Goal: Task Accomplishment & Management: Use online tool/utility

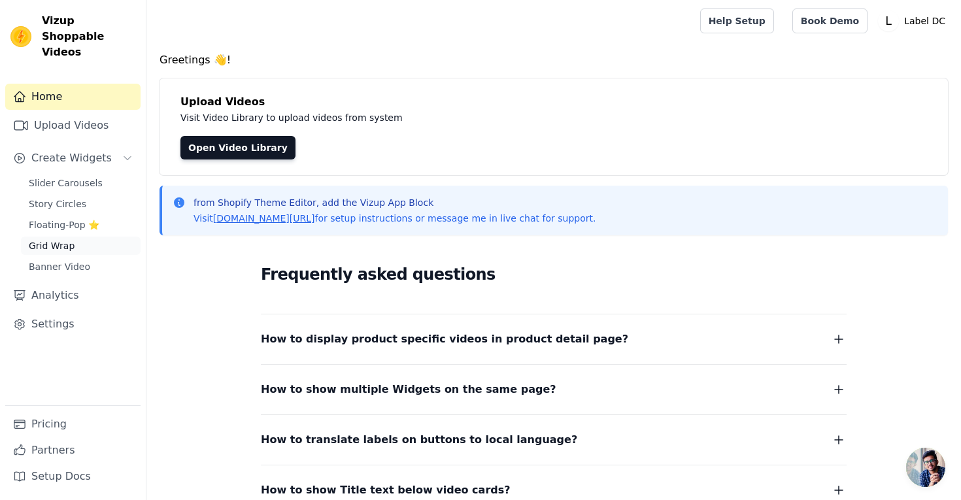
click at [67, 239] on span "Grid Wrap" at bounding box center [52, 245] width 46 height 13
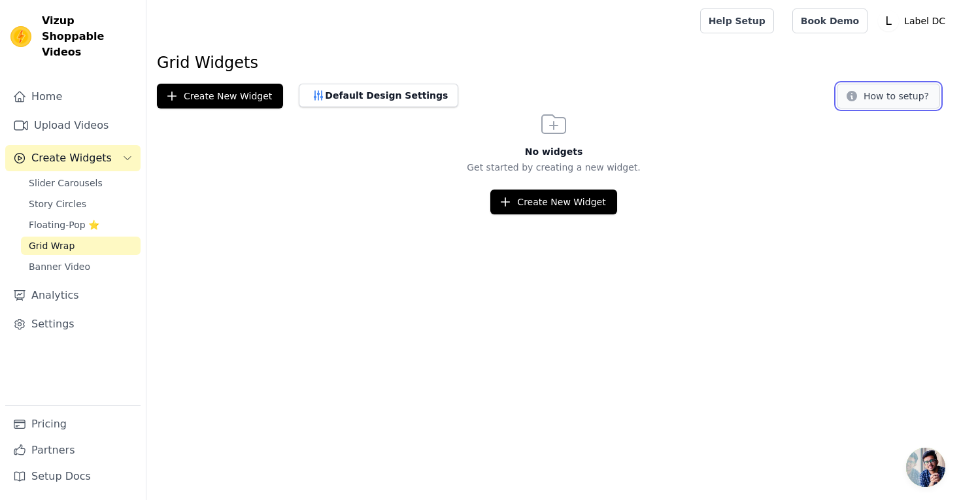
click at [873, 103] on button "How to setup?" at bounding box center [887, 96] width 103 height 25
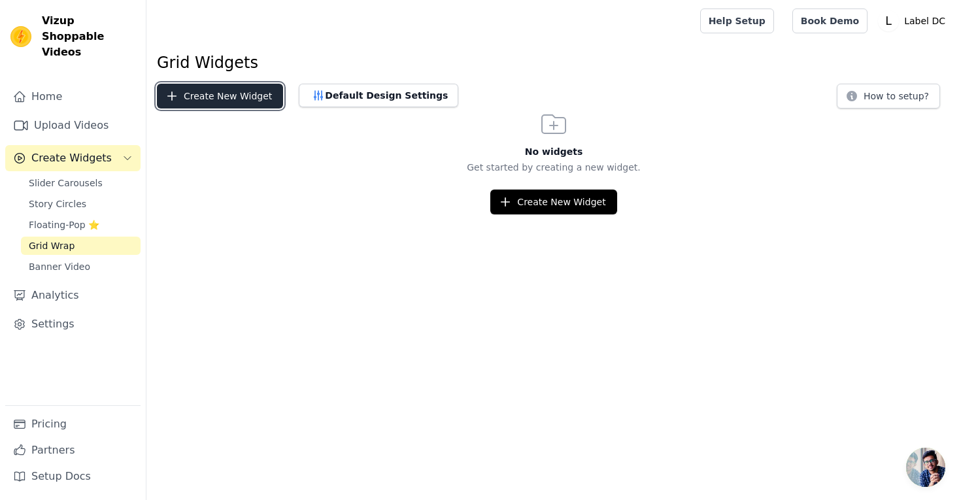
click at [212, 101] on button "Create New Widget" at bounding box center [220, 96] width 126 height 25
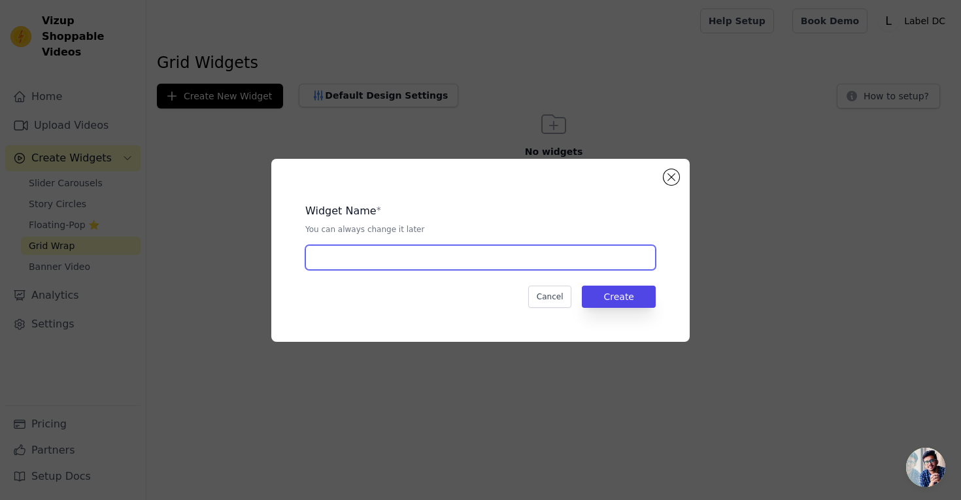
click at [430, 263] on input "text" at bounding box center [480, 257] width 350 height 25
type input "New Arrivals - Viral Instagram Outfits"
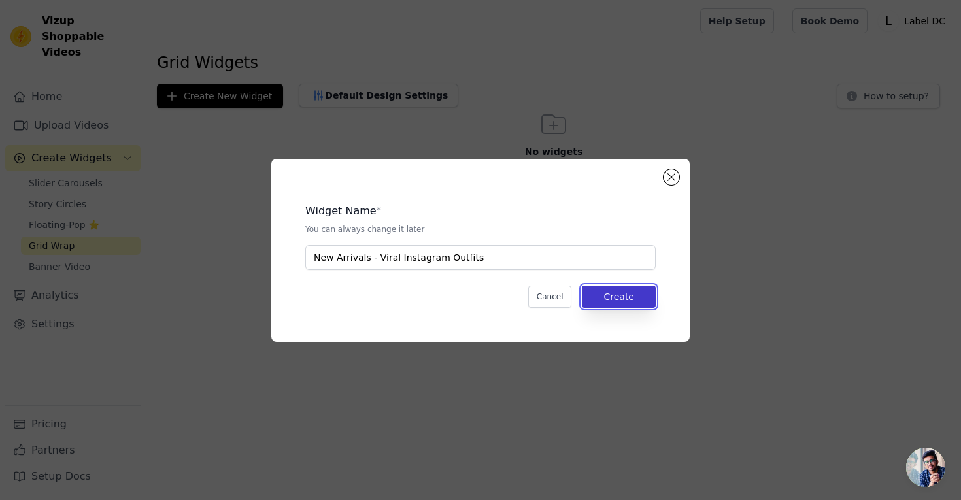
click at [620, 293] on button "Create" at bounding box center [619, 297] width 74 height 22
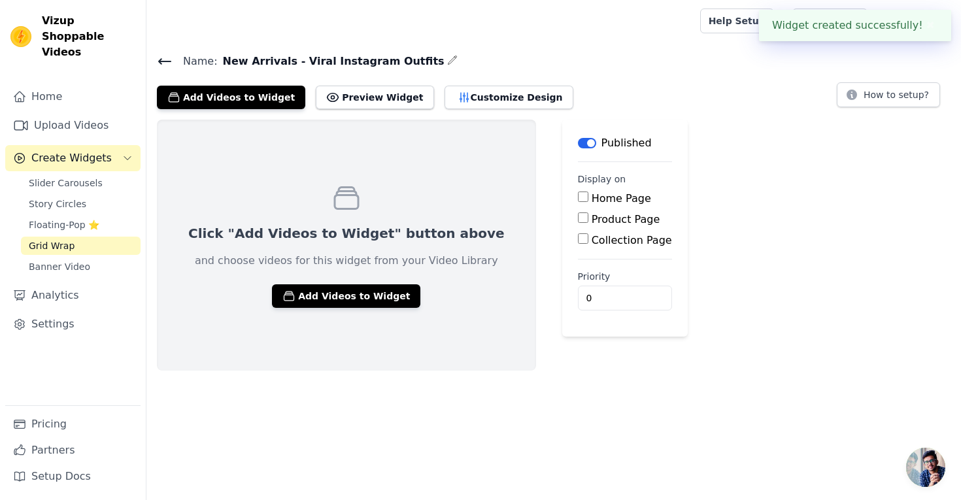
click at [578, 244] on div "Collection Page" at bounding box center [625, 241] width 94 height 16
click at [578, 240] on input "Collection Page" at bounding box center [583, 238] width 10 height 10
checkbox input "true"
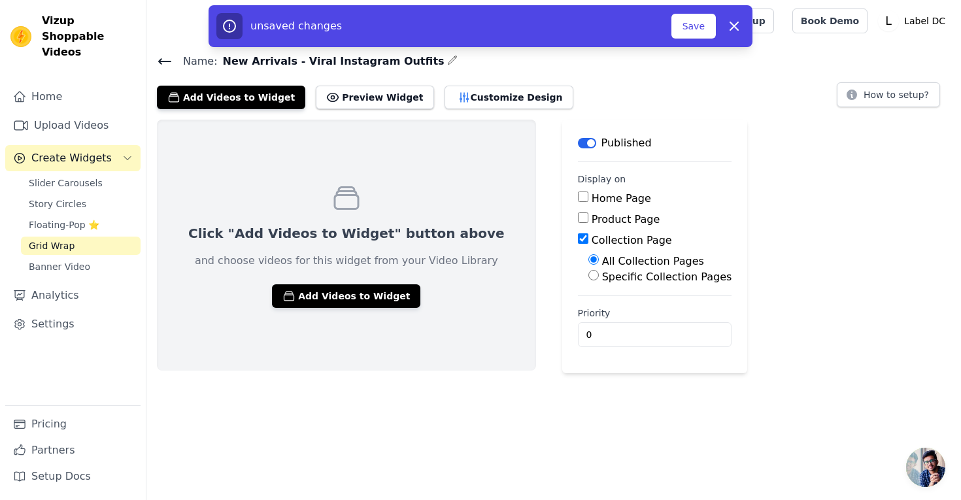
click at [588, 274] on input "Specific Collection Pages" at bounding box center [593, 275] width 10 height 10
radio input "true"
click at [588, 316] on button "Select Collection Pages" at bounding box center [649, 306] width 123 height 22
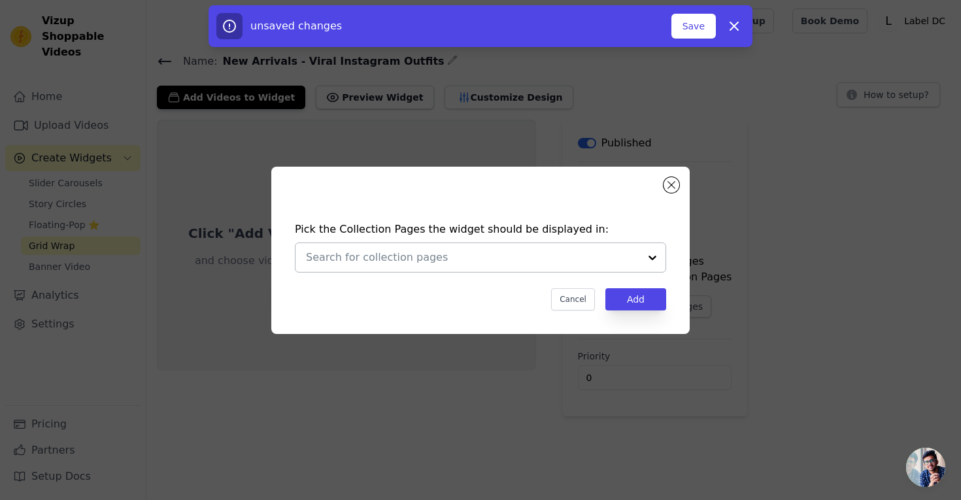
click at [504, 261] on input "text" at bounding box center [472, 258] width 333 height 16
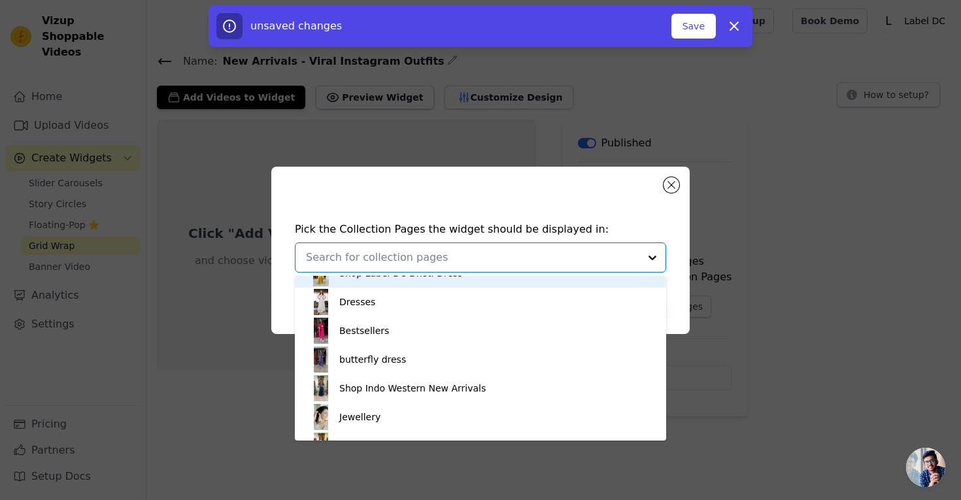
scroll to position [413, 0]
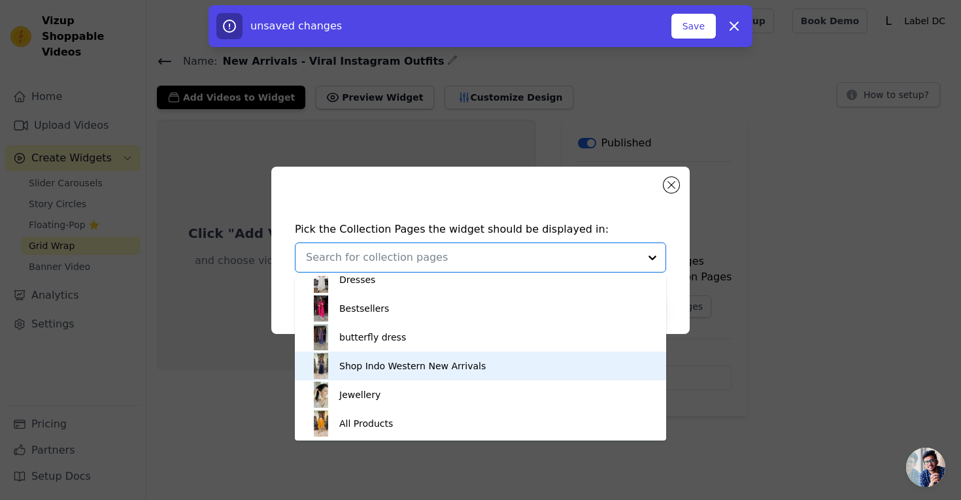
click at [440, 368] on div "Shop Indo Western New Arrivals" at bounding box center [412, 366] width 146 height 29
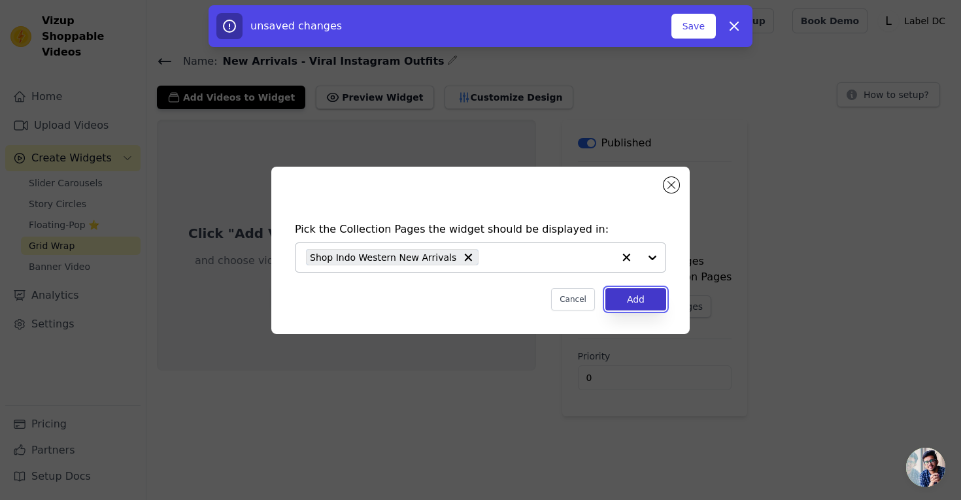
click at [638, 299] on button "Add" at bounding box center [635, 299] width 61 height 22
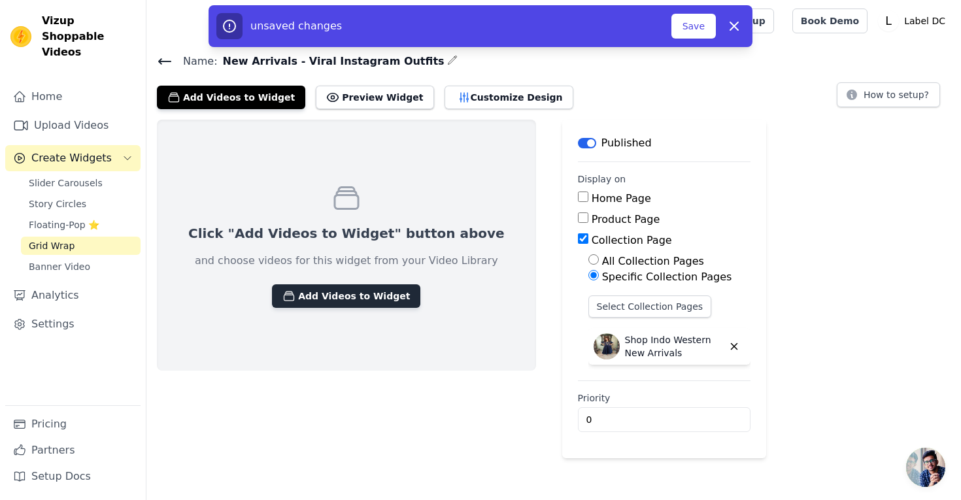
click at [333, 292] on button "Add Videos to Widget" at bounding box center [346, 296] width 148 height 24
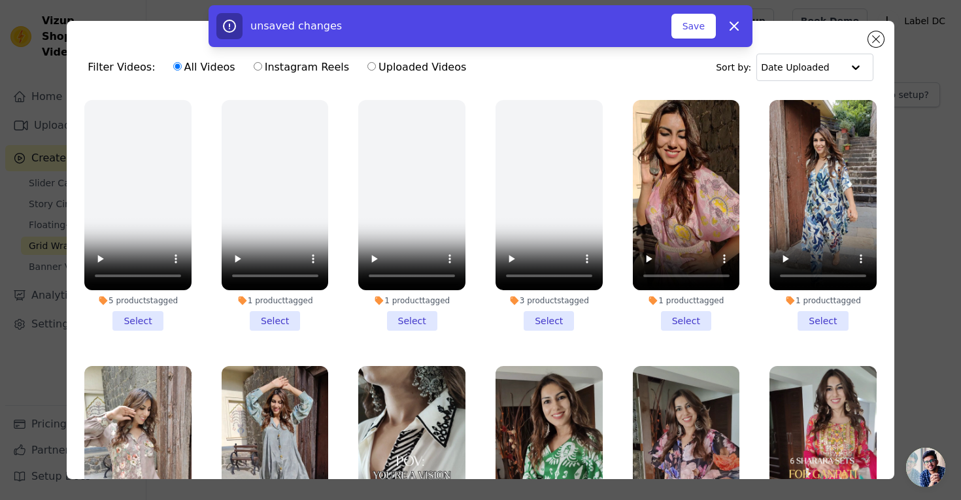
click at [281, 74] on label "Instagram Reels" at bounding box center [301, 67] width 97 height 17
click at [262, 71] on input "Instagram Reels" at bounding box center [258, 66] width 8 height 8
radio input "true"
click at [697, 23] on button "Save" at bounding box center [693, 26] width 44 height 25
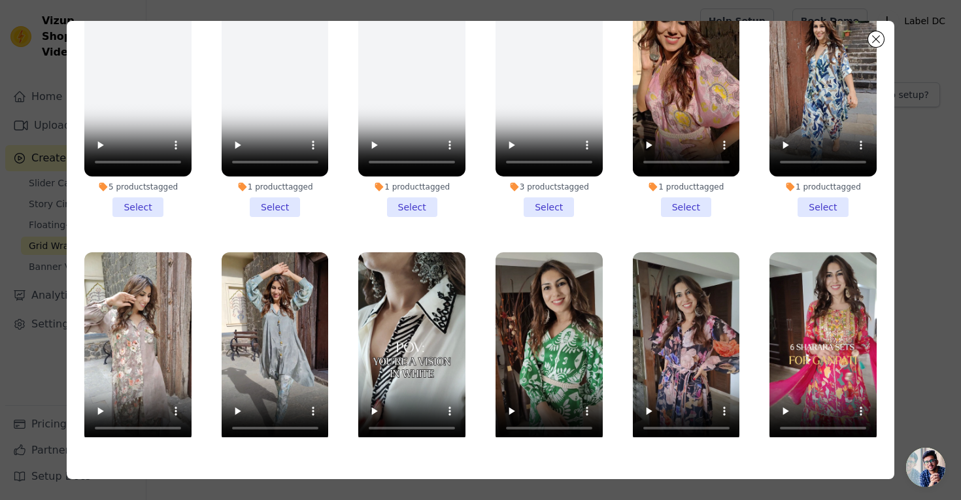
scroll to position [0, 0]
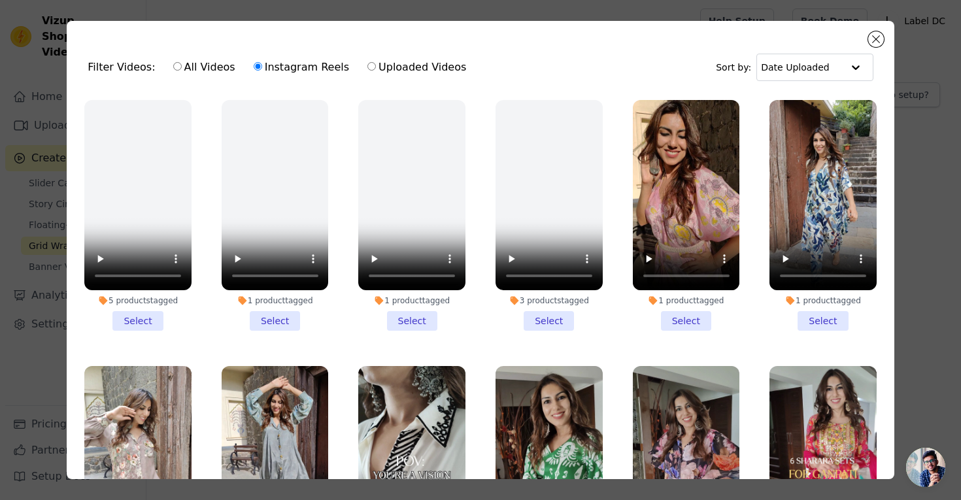
click at [174, 66] on input "All Videos" at bounding box center [177, 66] width 8 height 8
radio input "true"
click at [378, 65] on label "Uploaded Videos" at bounding box center [417, 67] width 100 height 17
click at [376, 65] on input "Uploaded Videos" at bounding box center [371, 66] width 8 height 8
radio input "true"
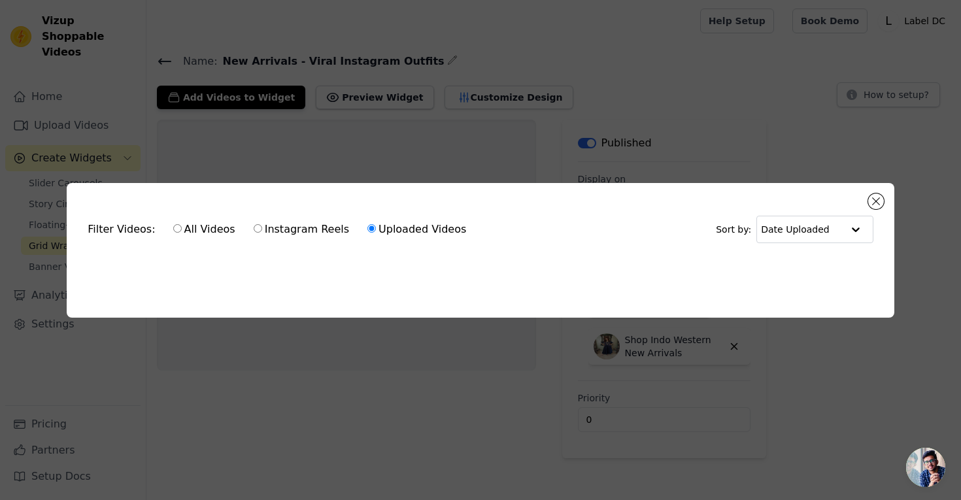
click at [176, 229] on label "All Videos" at bounding box center [203, 229] width 63 height 17
click at [176, 229] on input "All Videos" at bounding box center [177, 228] width 8 height 8
radio input "true"
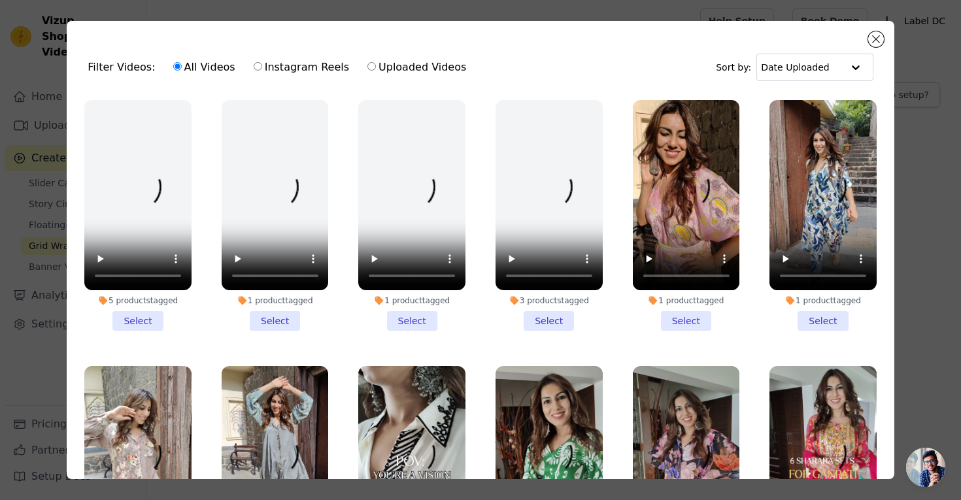
click at [254, 71] on input "Instagram Reels" at bounding box center [258, 66] width 8 height 8
radio input "true"
click at [878, 43] on button "Close modal" at bounding box center [876, 39] width 16 height 16
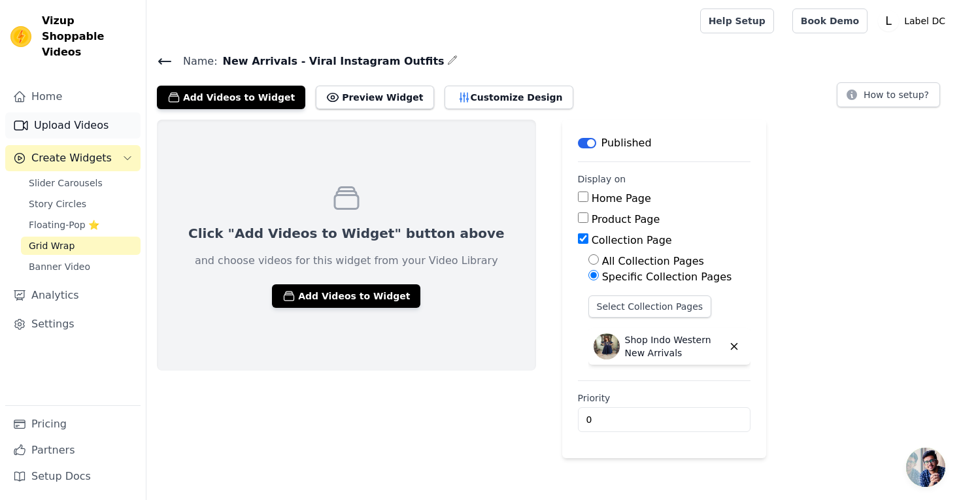
click at [71, 117] on link "Upload Videos" at bounding box center [72, 125] width 135 height 26
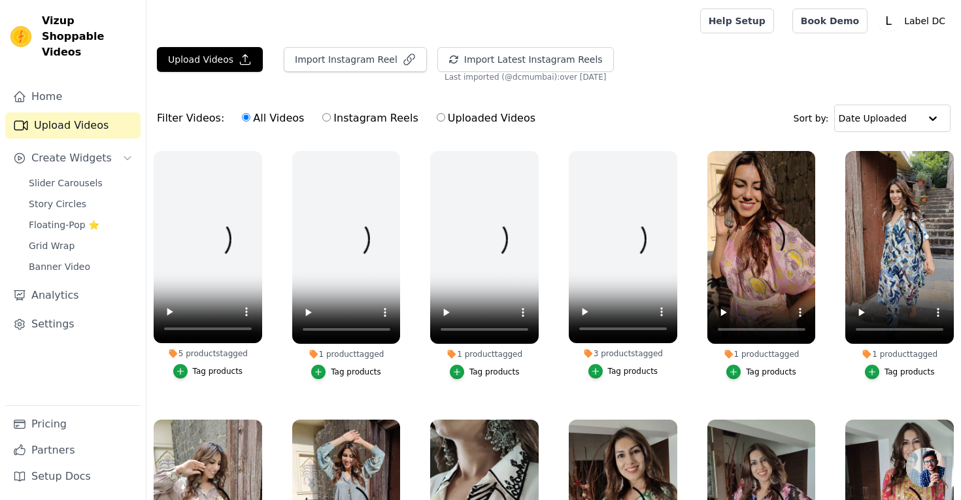
click at [323, 118] on input "Instagram Reels" at bounding box center [326, 117] width 8 height 8
radio input "true"
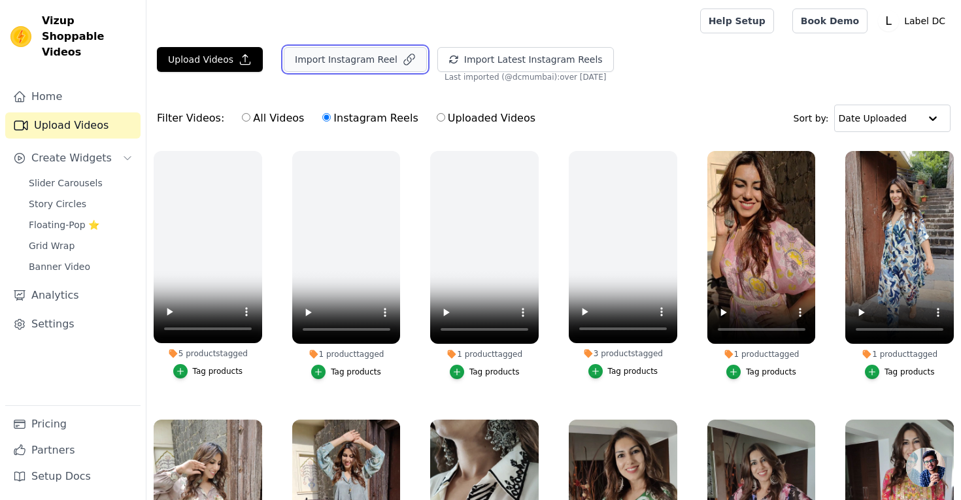
click at [356, 63] on button "Import Instagram Reel" at bounding box center [355, 59] width 143 height 25
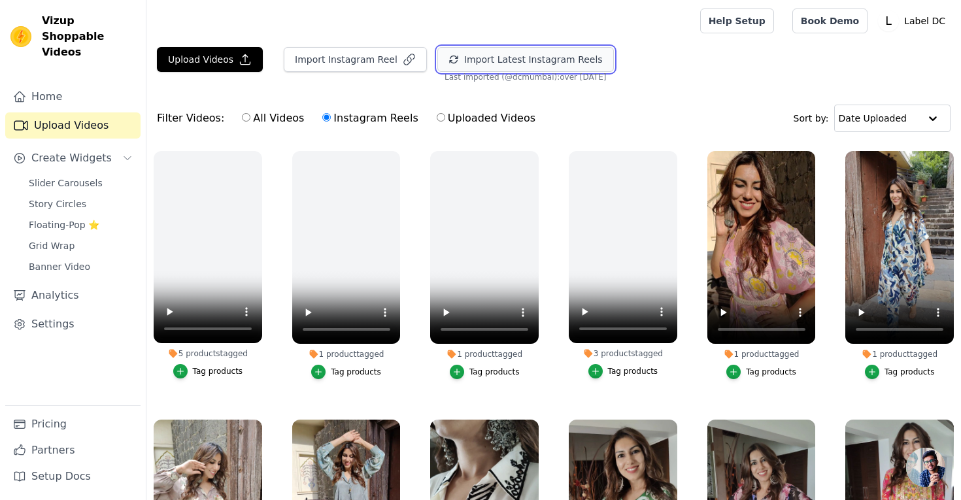
click at [497, 61] on button "Import Latest Instagram Reels" at bounding box center [525, 59] width 176 height 25
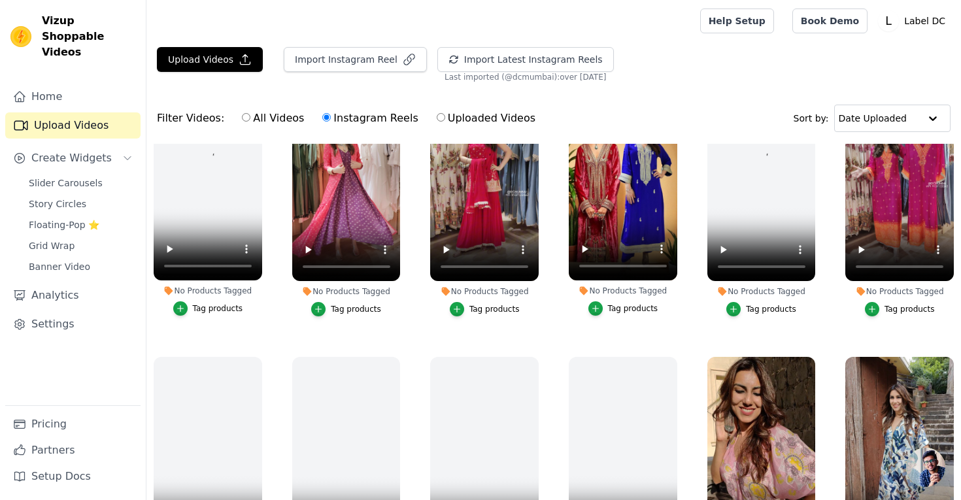
scroll to position [69, 0]
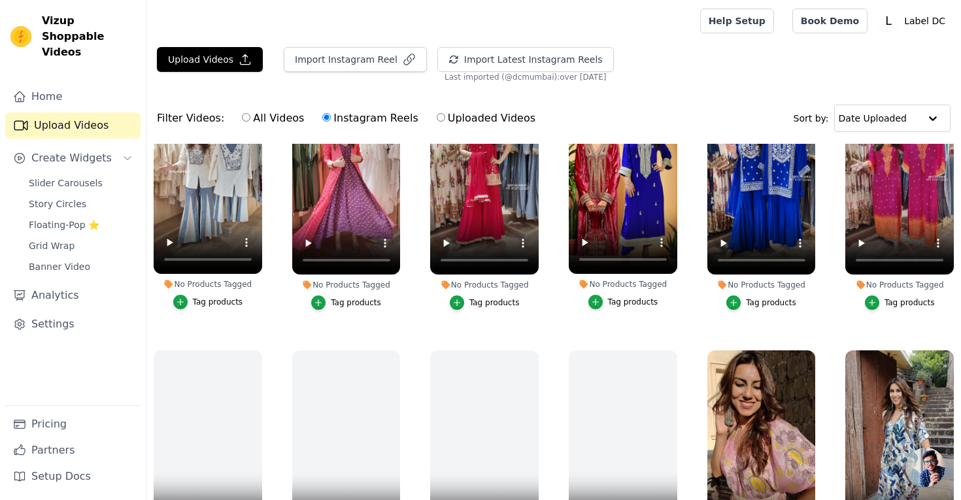
click at [208, 301] on div "Tag products" at bounding box center [218, 302] width 50 height 10
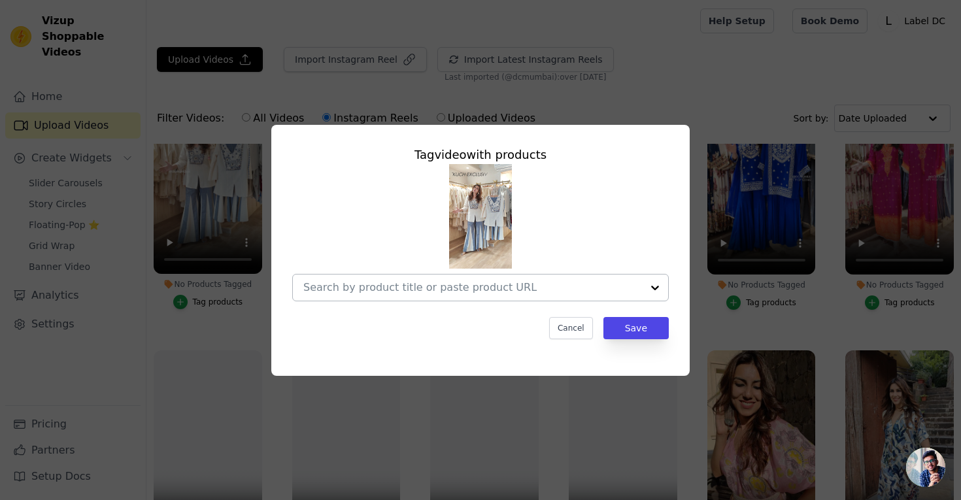
click at [411, 292] on input "No Products Tagged Tag video with products Cancel Save Tag products" at bounding box center [472, 287] width 338 height 12
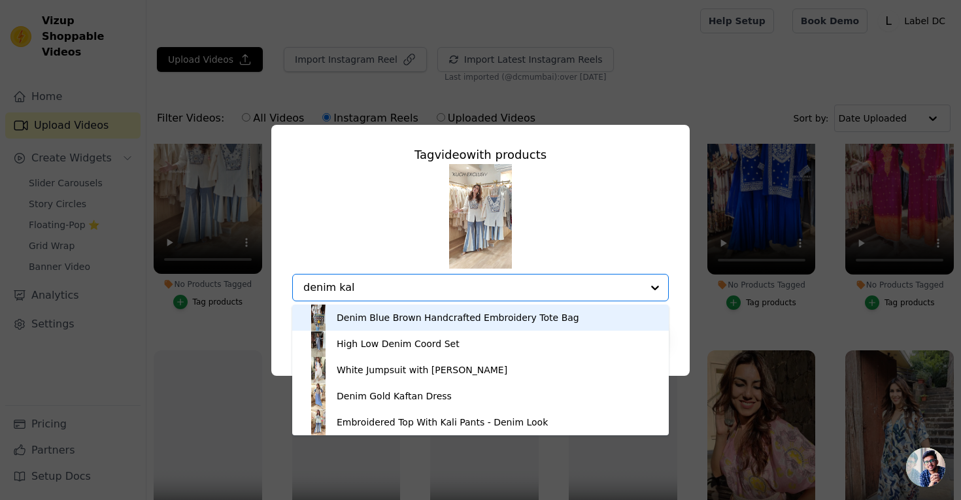
type input "denim kali"
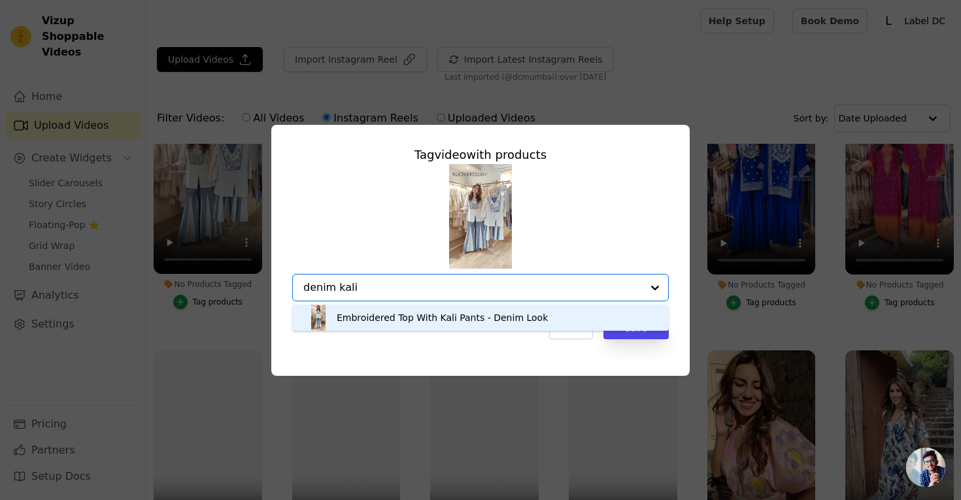
click at [453, 316] on div "Embroidered Top With Kali Pants - Denim Look" at bounding box center [442, 317] width 211 height 13
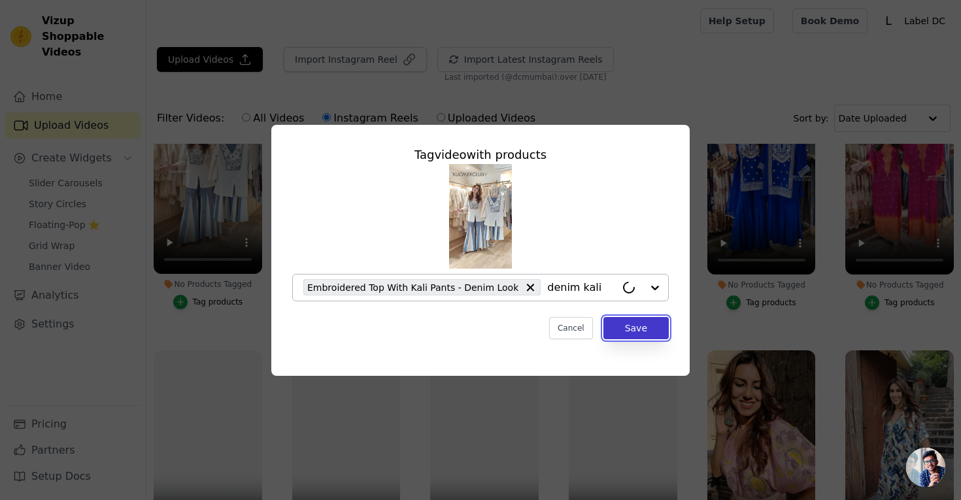
click at [625, 329] on button "Save" at bounding box center [635, 328] width 65 height 22
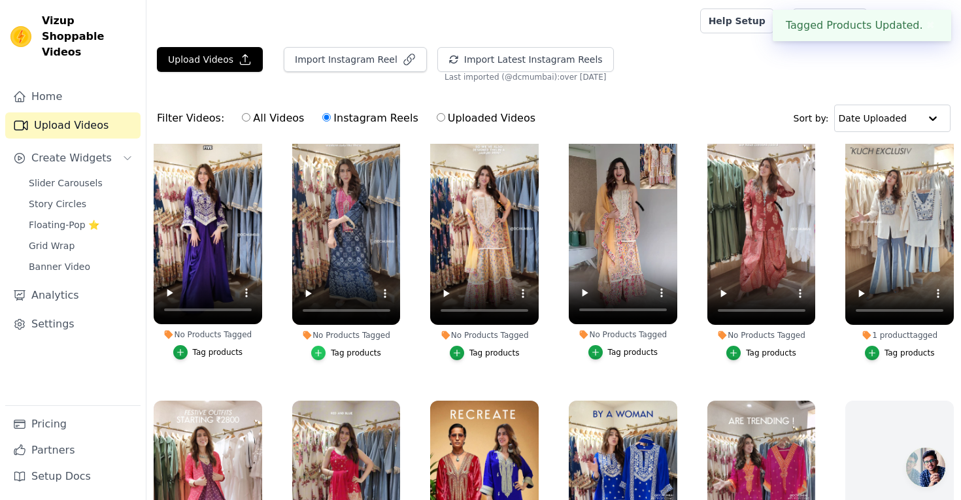
scroll to position [0, 0]
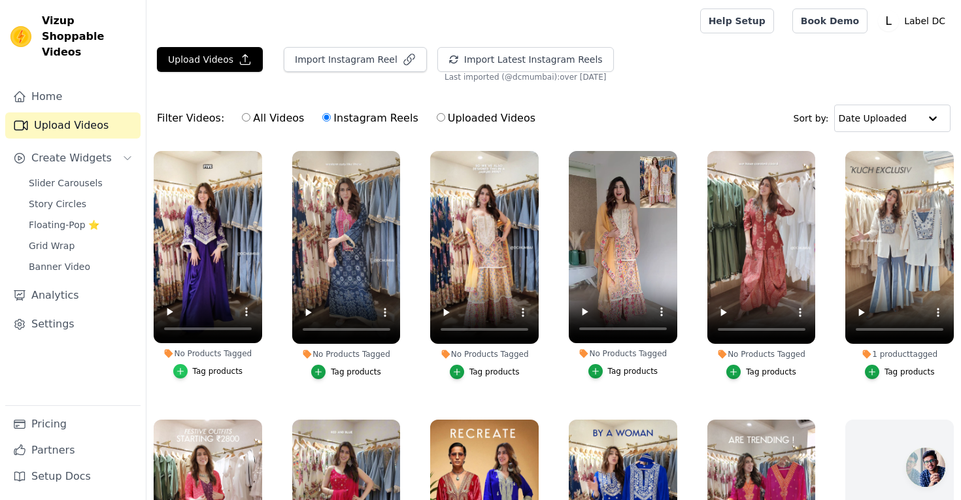
click at [186, 371] on div "button" at bounding box center [180, 371] width 14 height 14
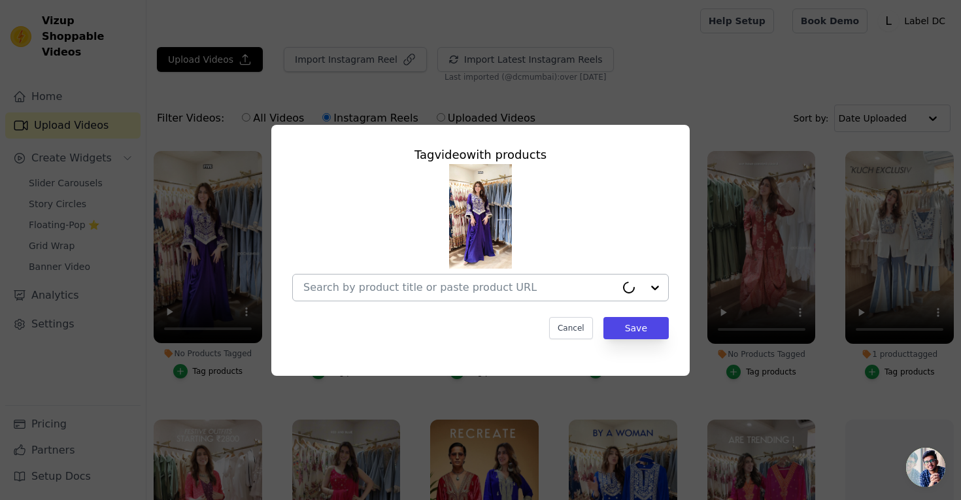
click at [358, 295] on div at bounding box center [459, 287] width 312 height 26
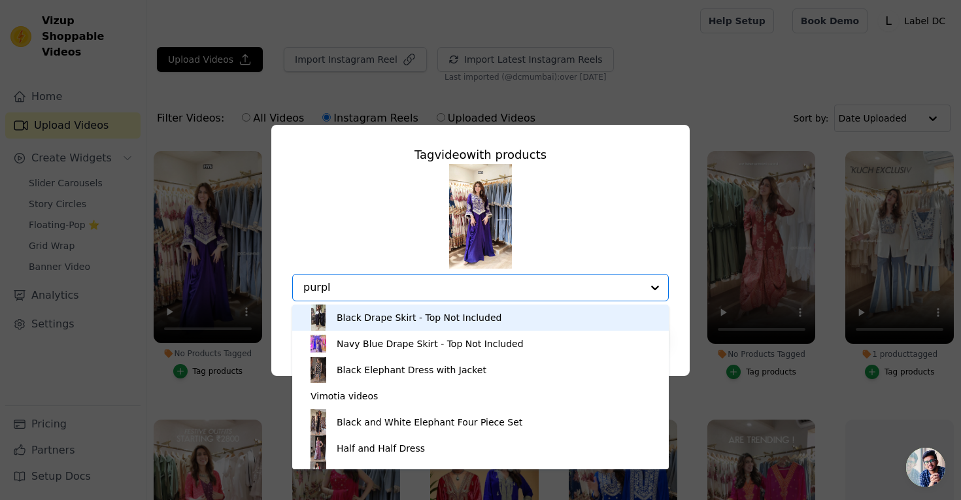
type input "purple"
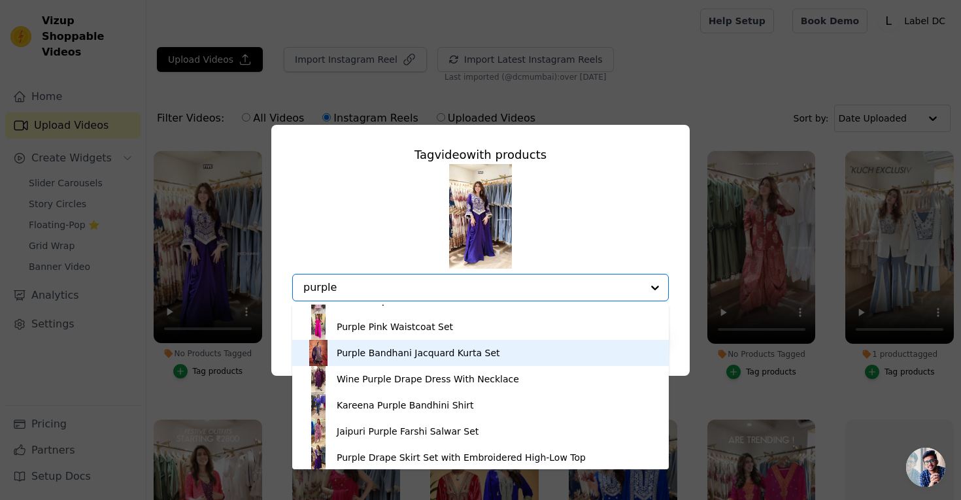
scroll to position [384, 0]
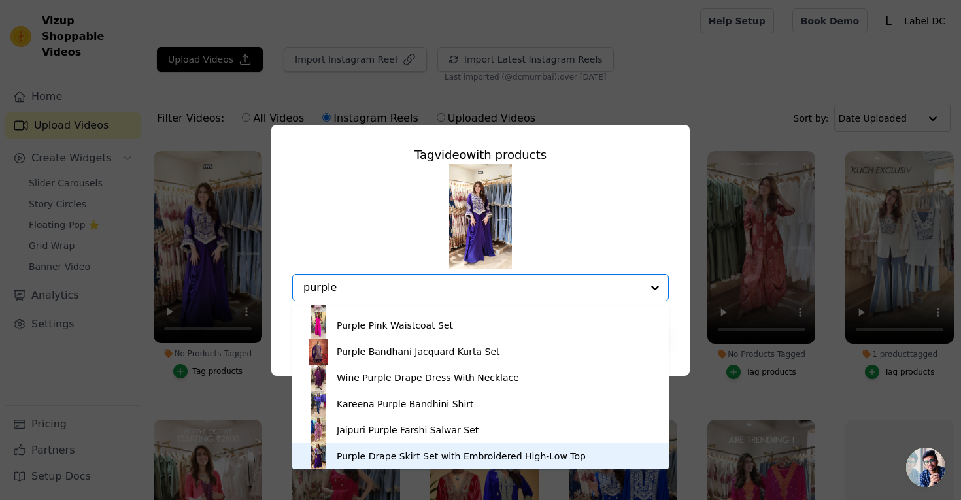
click at [404, 452] on div "Purple Drape Skirt Set with Embroidered High-Low Top" at bounding box center [461, 456] width 249 height 13
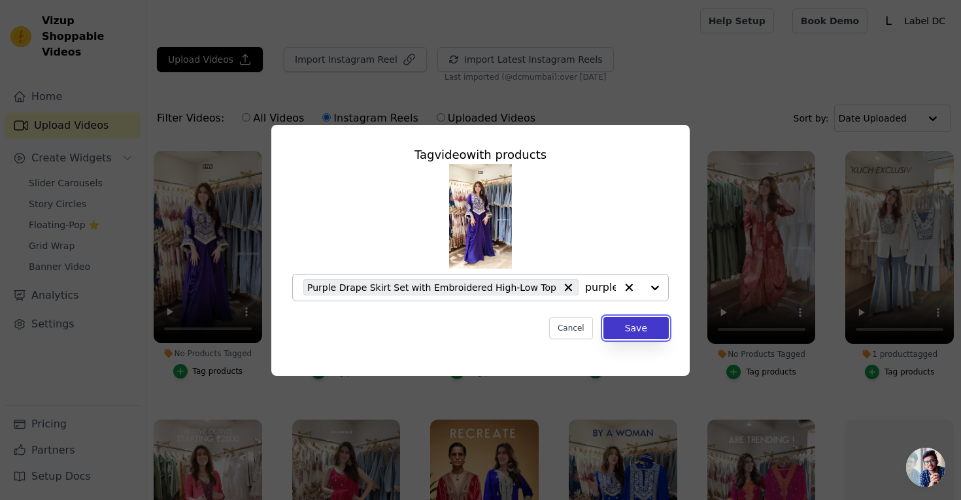
click at [623, 329] on button "Save" at bounding box center [635, 328] width 65 height 22
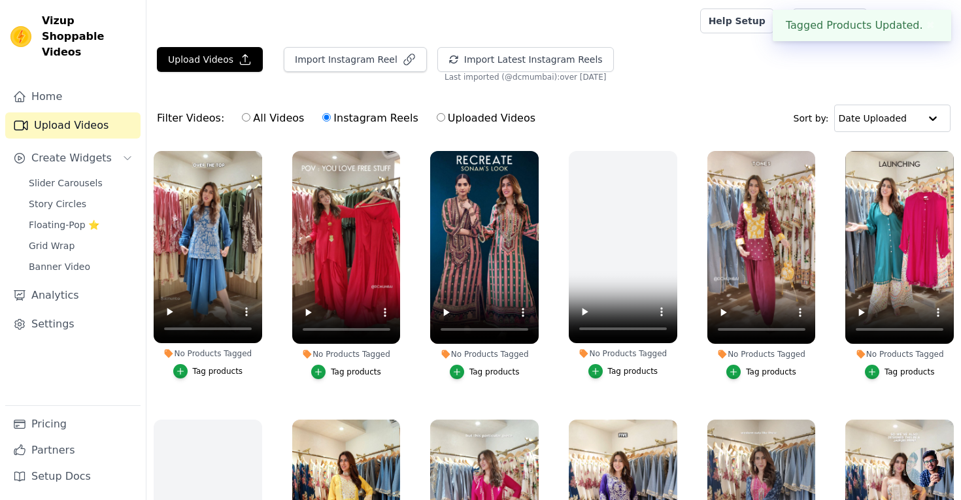
click at [484, 370] on div "Tag products" at bounding box center [494, 372] width 50 height 10
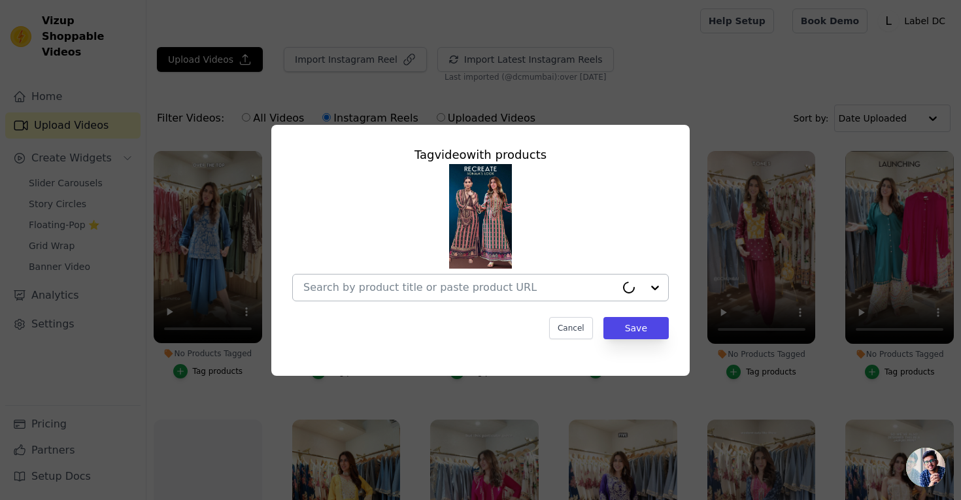
click at [460, 294] on div at bounding box center [459, 287] width 312 height 26
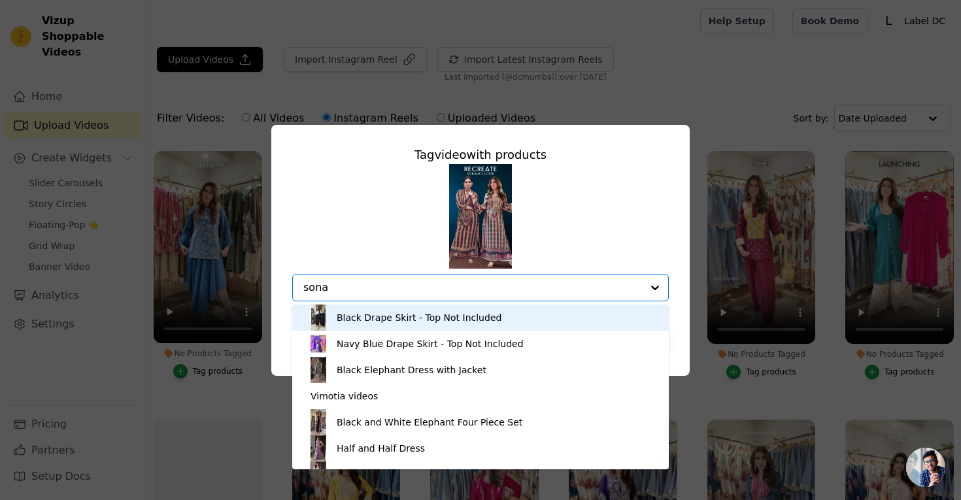
type input "[PERSON_NAME]"
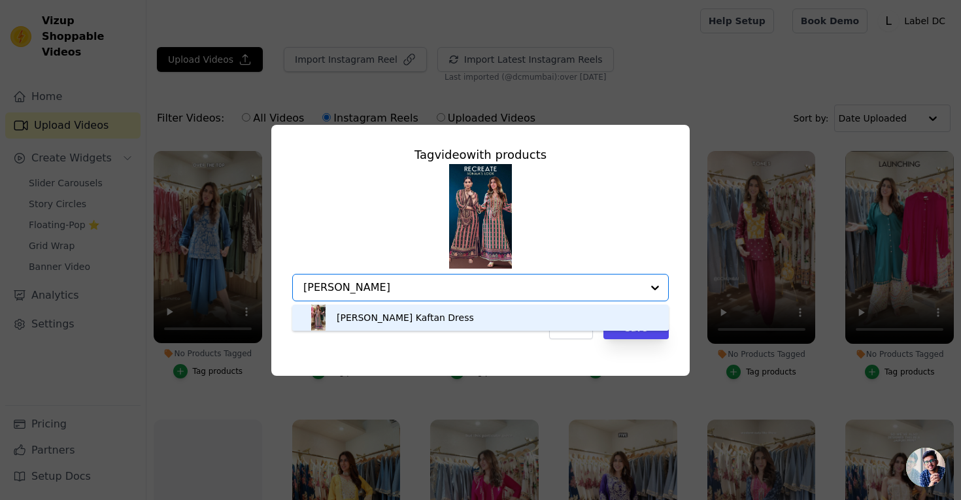
click at [476, 318] on div "[PERSON_NAME] Kaftan Dress" at bounding box center [480, 317] width 350 height 26
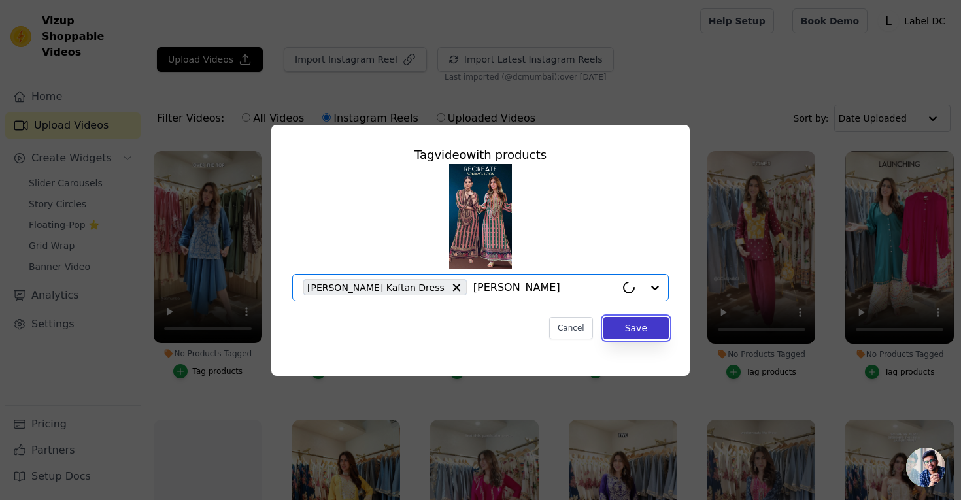
click at [621, 329] on button "Save" at bounding box center [635, 328] width 65 height 22
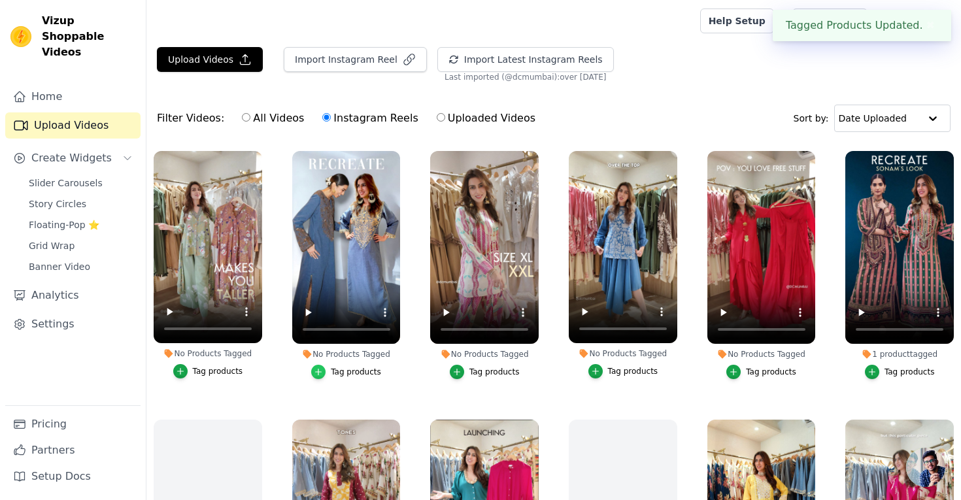
click at [324, 373] on div "button" at bounding box center [318, 372] width 14 height 14
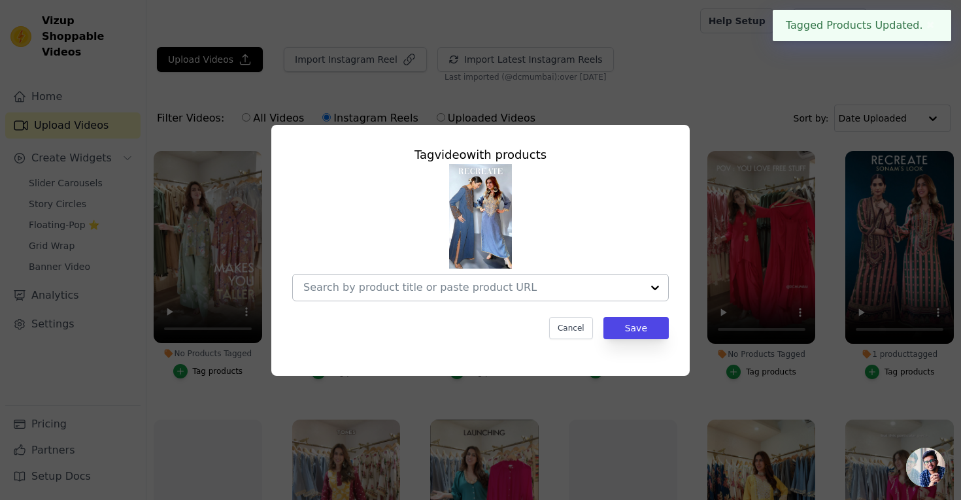
click at [375, 289] on input "No Products Tagged Tag video with products Cancel Save Tag products" at bounding box center [472, 287] width 338 height 12
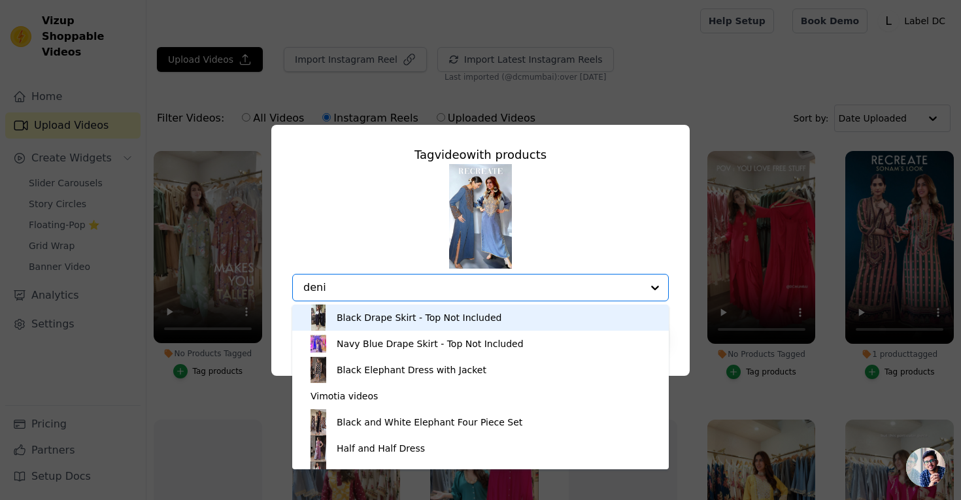
type input "denim"
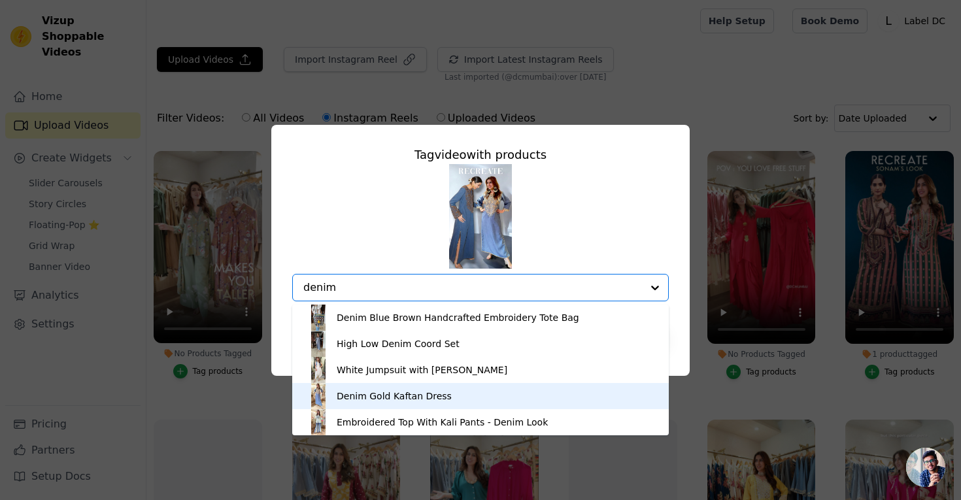
click at [391, 397] on div "Denim Gold Kaftan Dress" at bounding box center [394, 395] width 115 height 13
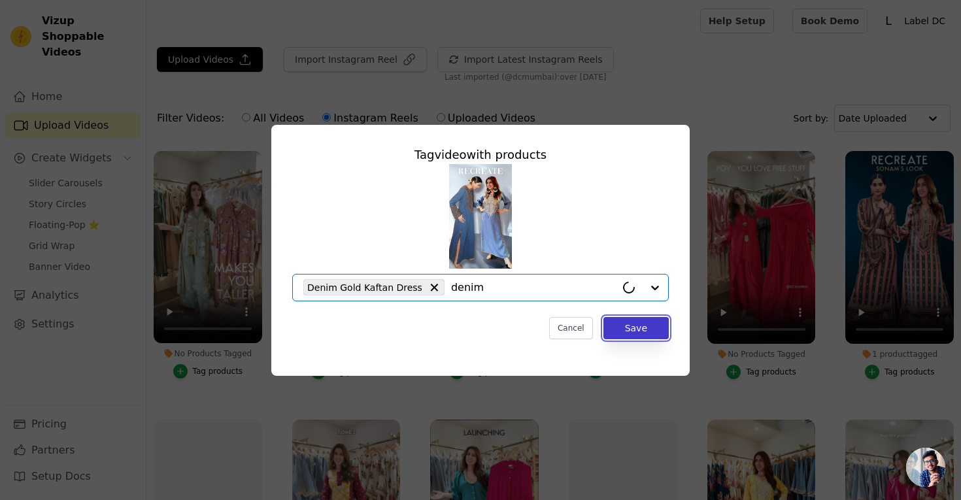
click at [635, 326] on button "Save" at bounding box center [635, 328] width 65 height 22
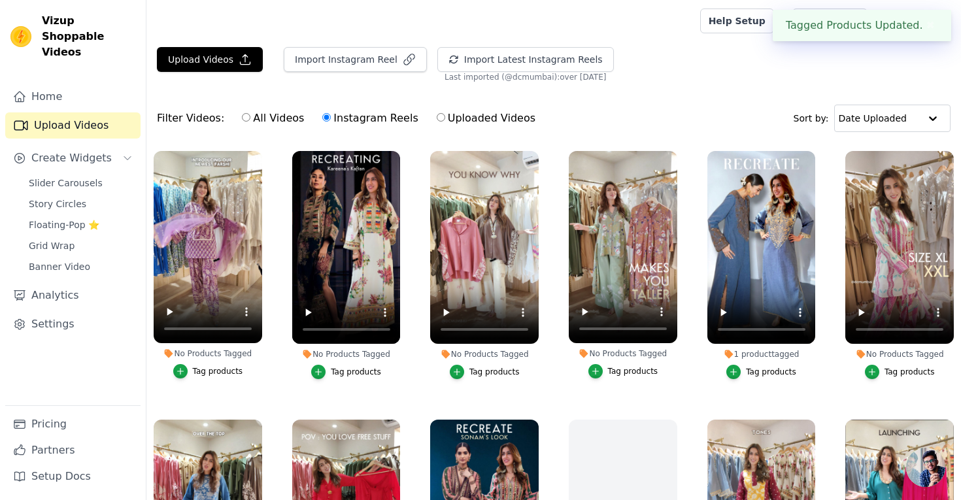
click at [332, 369] on div "Tag products" at bounding box center [356, 372] width 50 height 10
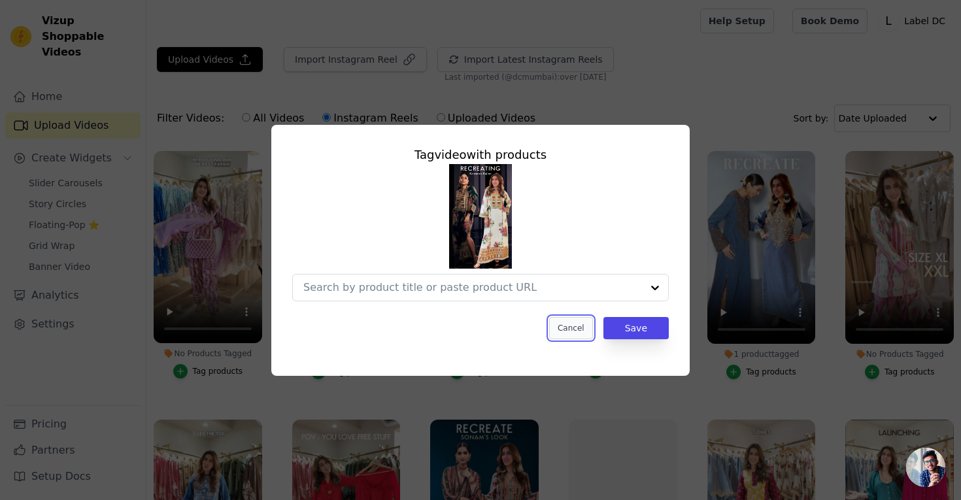
click at [575, 329] on button "Cancel" at bounding box center [571, 328] width 44 height 22
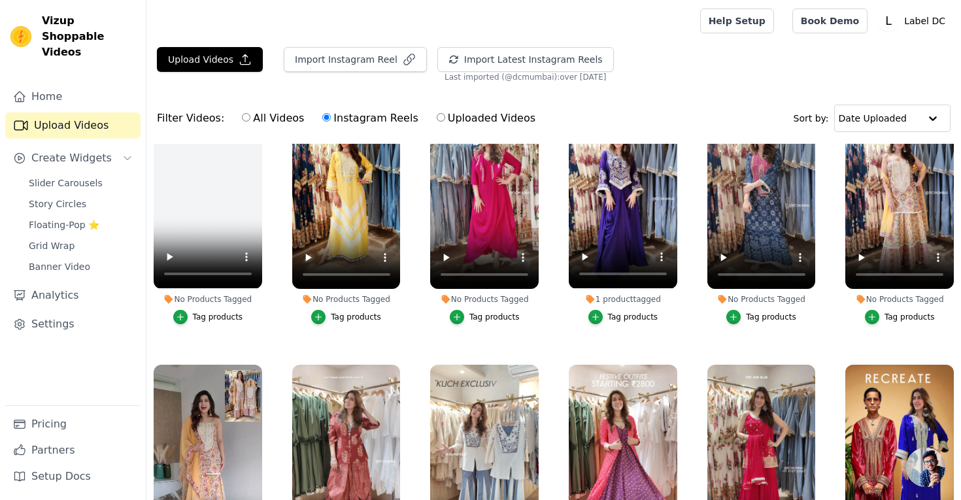
scroll to position [592, 0]
click at [870, 314] on icon "button" at bounding box center [871, 316] width 9 height 9
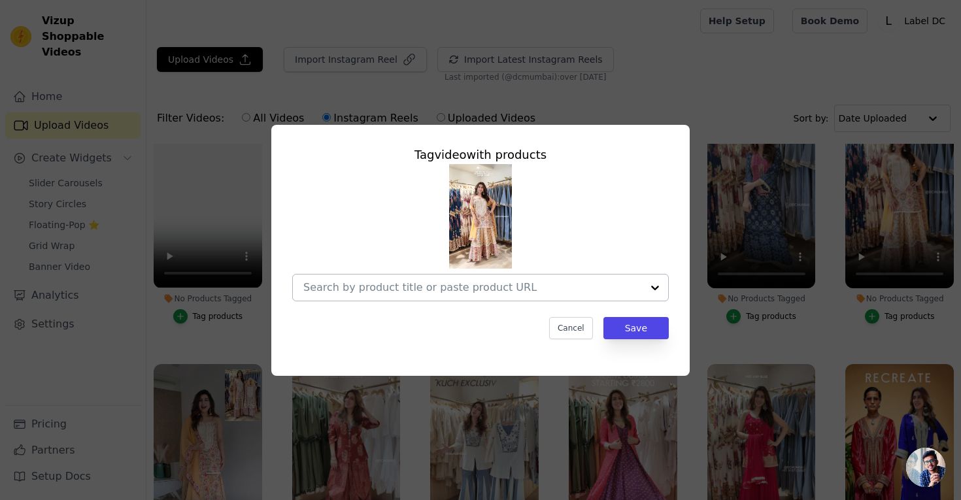
click at [433, 284] on input "No Products Tagged Tag video with products Cancel Save Tag products" at bounding box center [472, 287] width 338 height 12
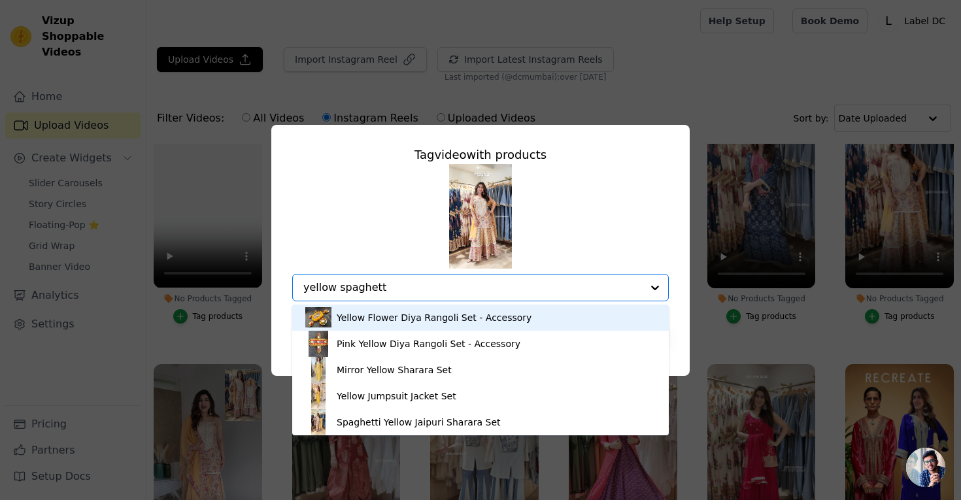
type input "yellow spaghetti"
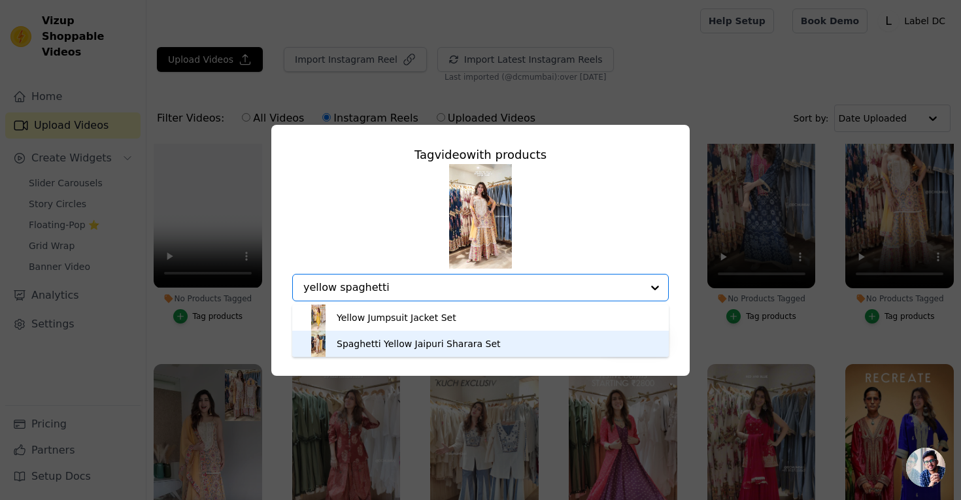
click at [450, 345] on div "Spaghetti Yellow Jaipuri Sharara Set" at bounding box center [419, 343] width 164 height 13
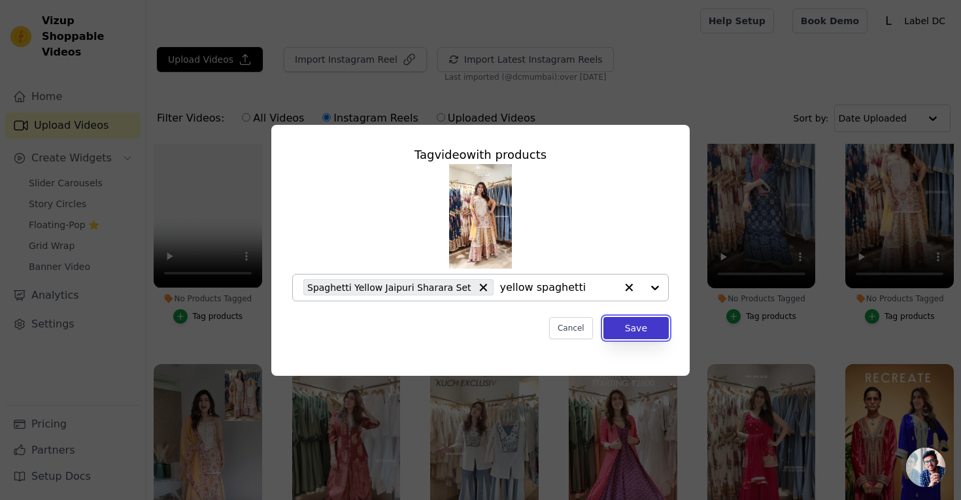
click at [640, 326] on button "Save" at bounding box center [635, 328] width 65 height 22
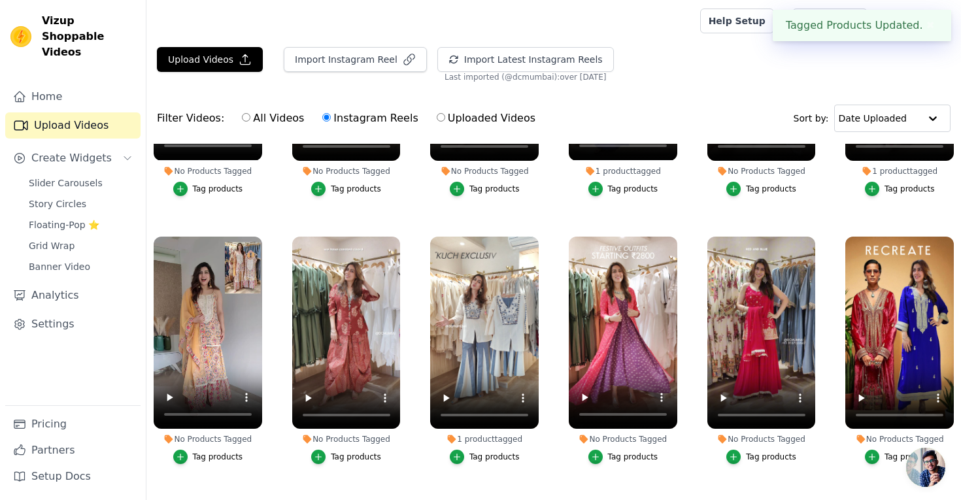
scroll to position [1334, 0]
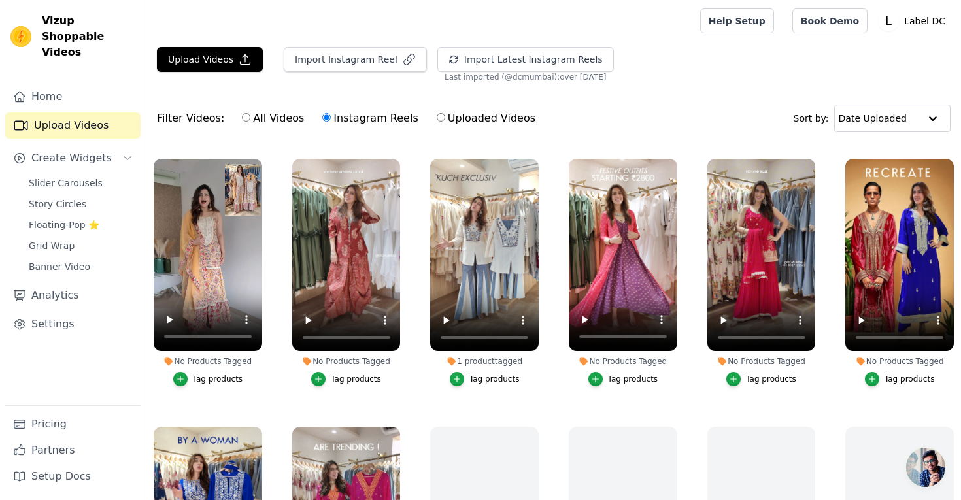
click at [351, 380] on div "Tag products" at bounding box center [356, 379] width 50 height 10
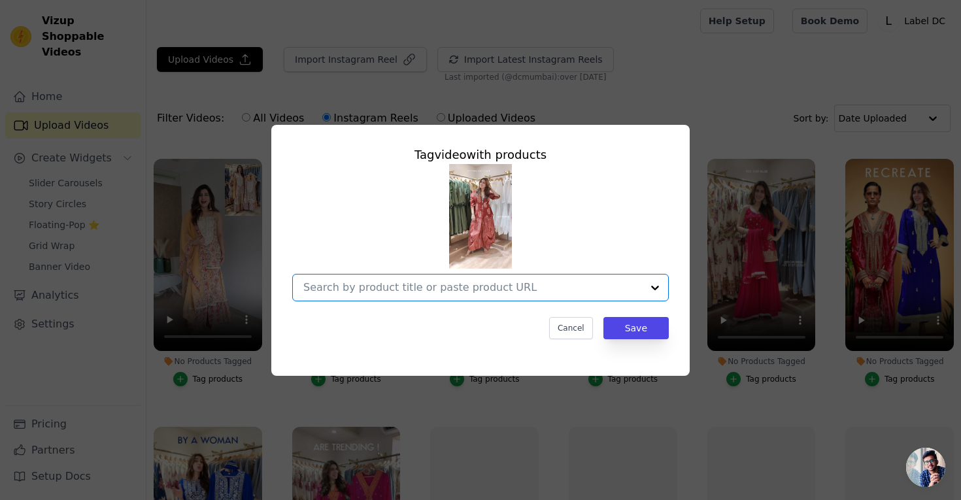
click at [371, 289] on input "No Products Tagged Tag video with products Option undefined, selected. Select i…" at bounding box center [472, 287] width 338 height 12
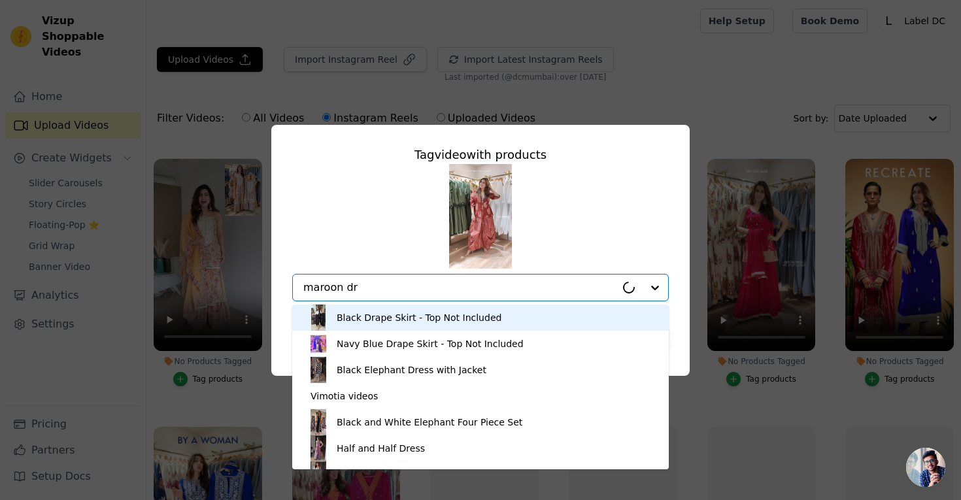
type input "maroon dra"
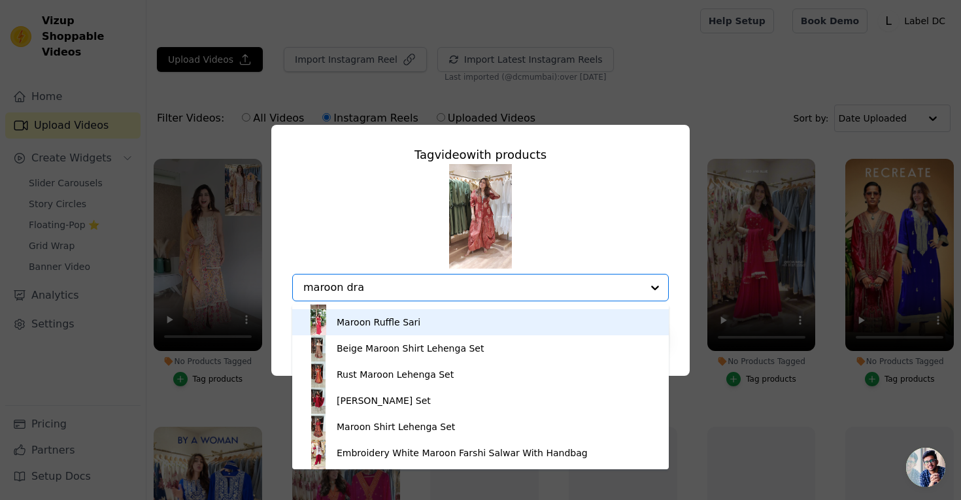
scroll to position [44, 0]
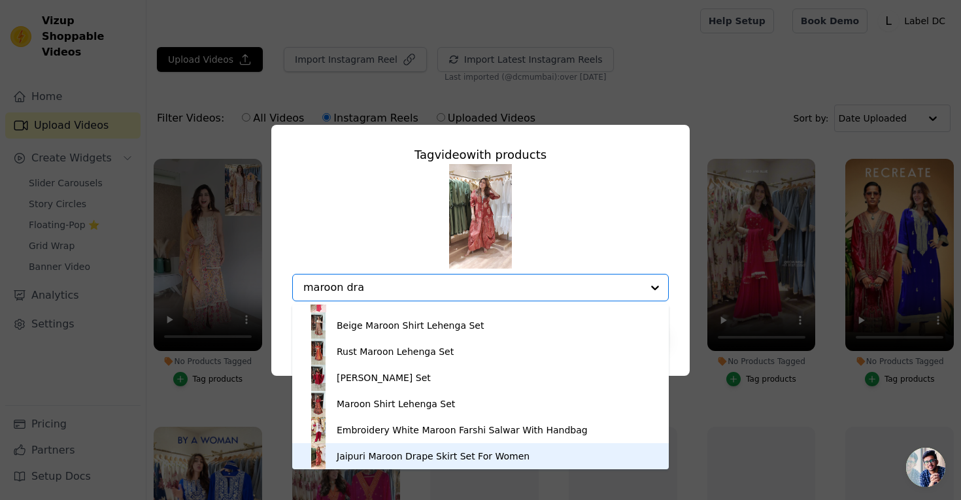
click at [385, 453] on div "Jaipuri Maroon Drape Skirt Set For Women" at bounding box center [433, 456] width 193 height 13
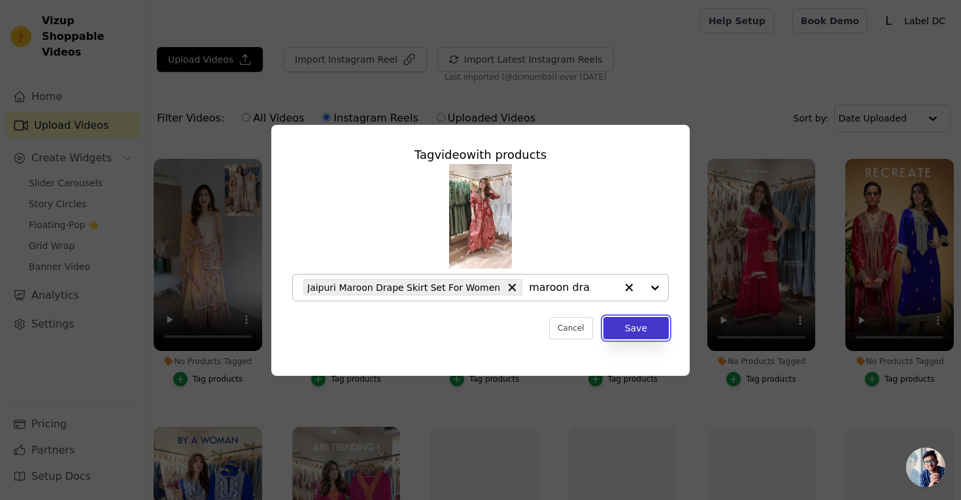
click at [635, 330] on button "Save" at bounding box center [635, 328] width 65 height 22
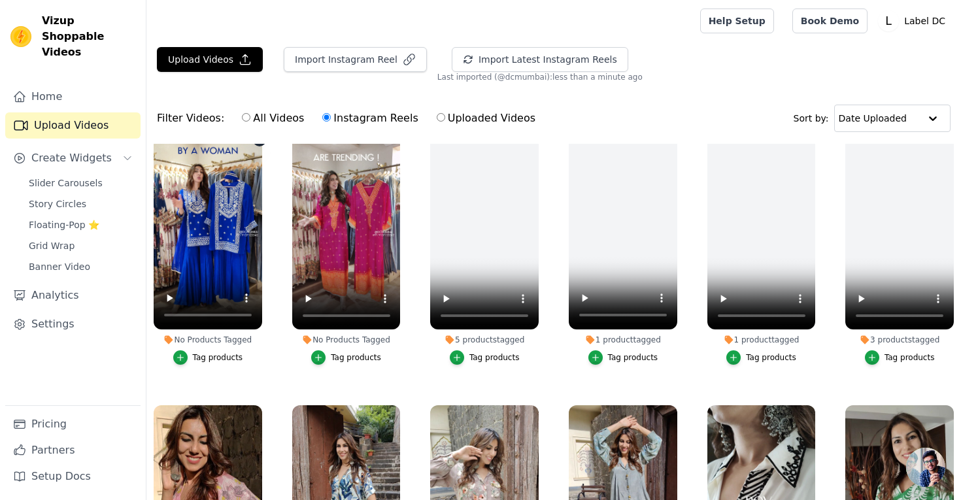
scroll to position [1908, 0]
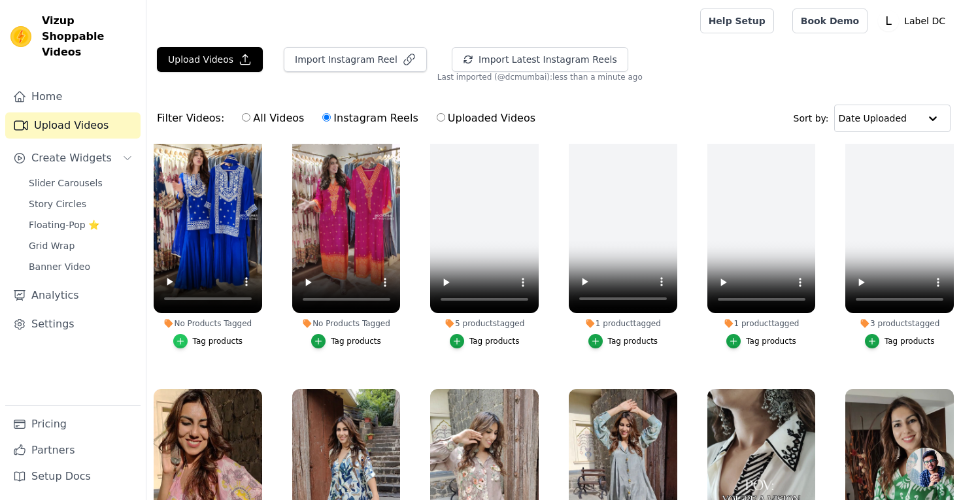
click at [184, 341] on icon "button" at bounding box center [180, 341] width 9 height 9
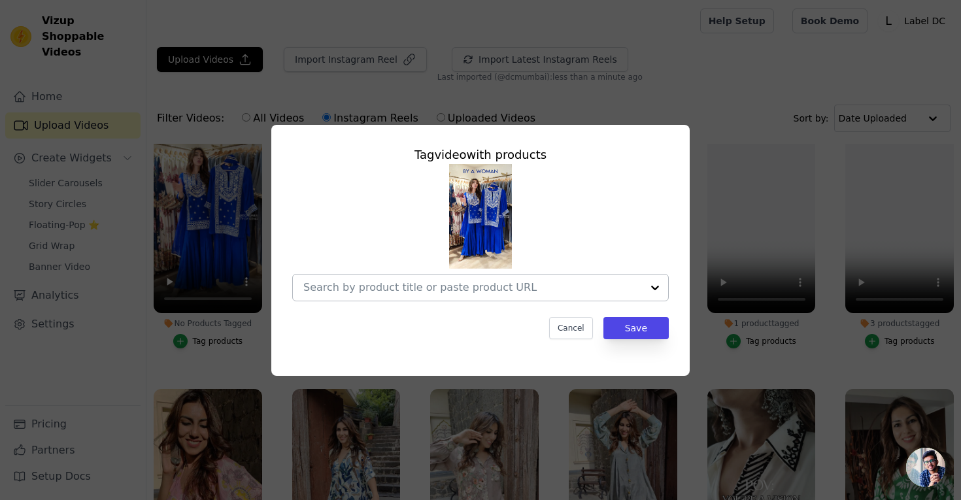
click at [362, 288] on input "No Products Tagged Tag video with products Cancel Save Tag products" at bounding box center [472, 287] width 338 height 12
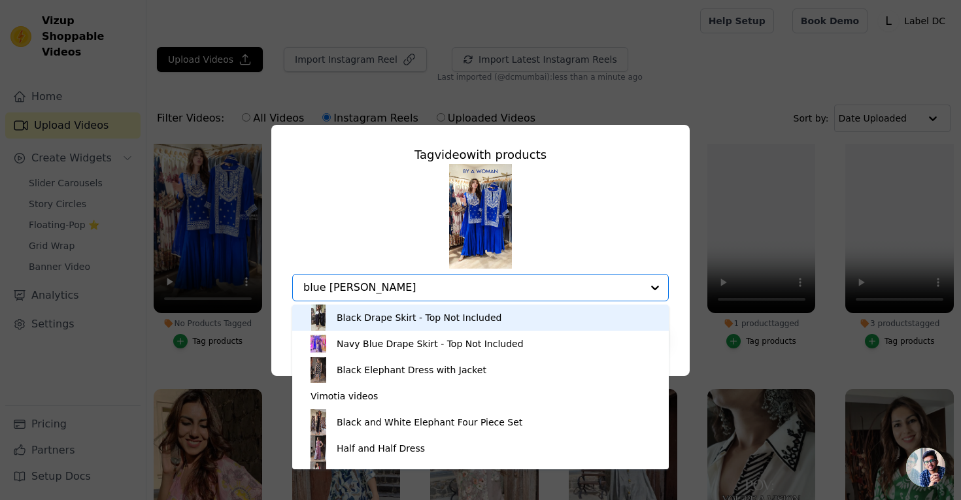
type input "blue sharara"
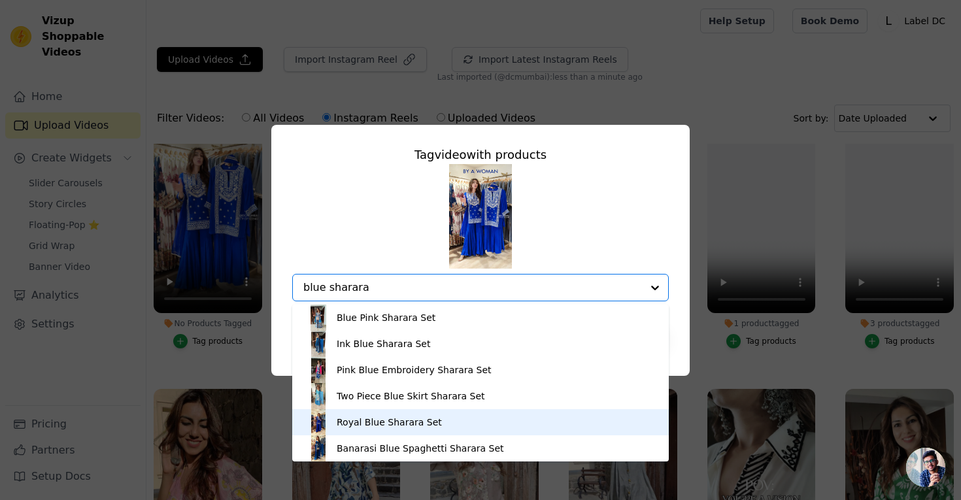
click at [435, 423] on div "Royal Blue Sharara Set" at bounding box center [480, 422] width 350 height 26
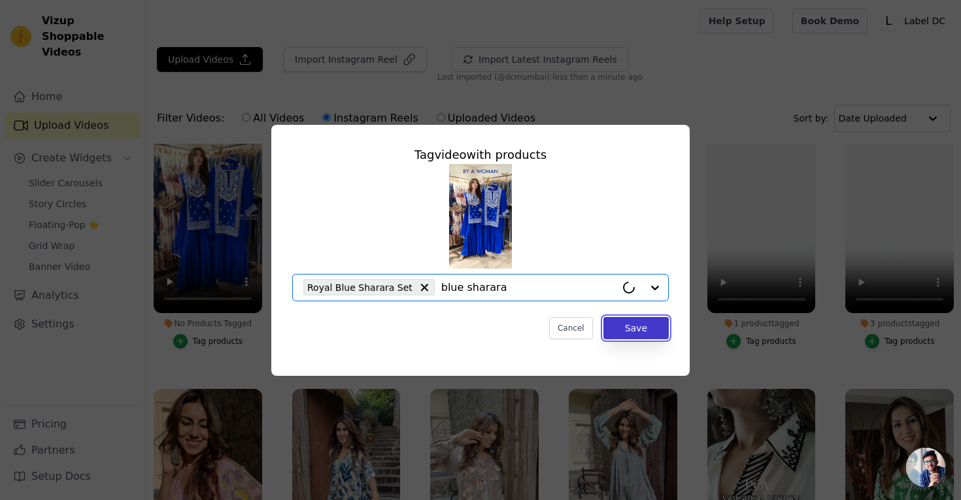
click at [640, 333] on button "Save" at bounding box center [635, 328] width 65 height 22
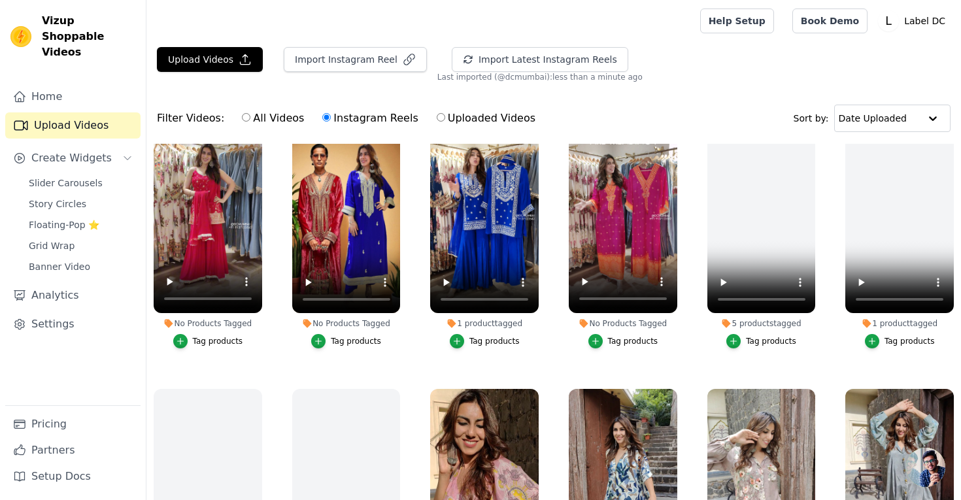
click at [340, 344] on div "Tag products" at bounding box center [356, 341] width 50 height 10
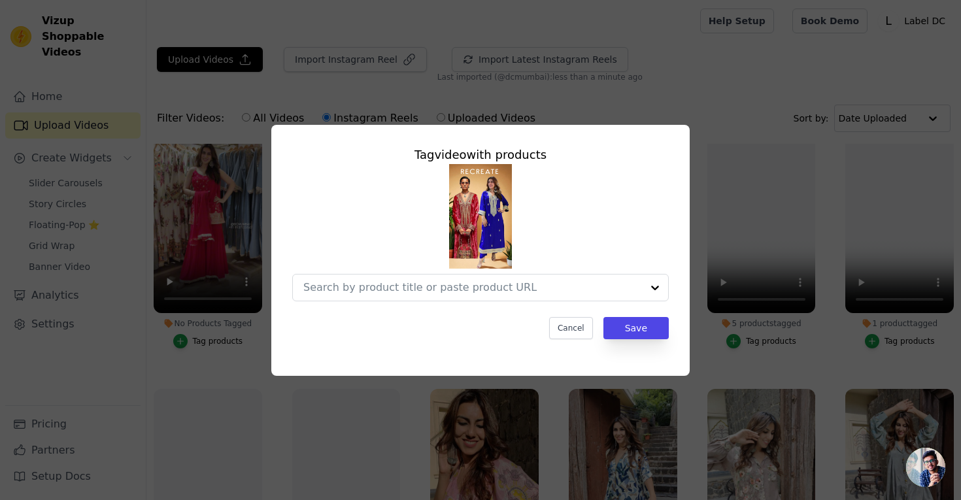
click at [489, 211] on img at bounding box center [480, 216] width 63 height 105
click at [427, 290] on input "No Products Tagged Tag video with products Cancel Save Tag products" at bounding box center [472, 287] width 338 height 12
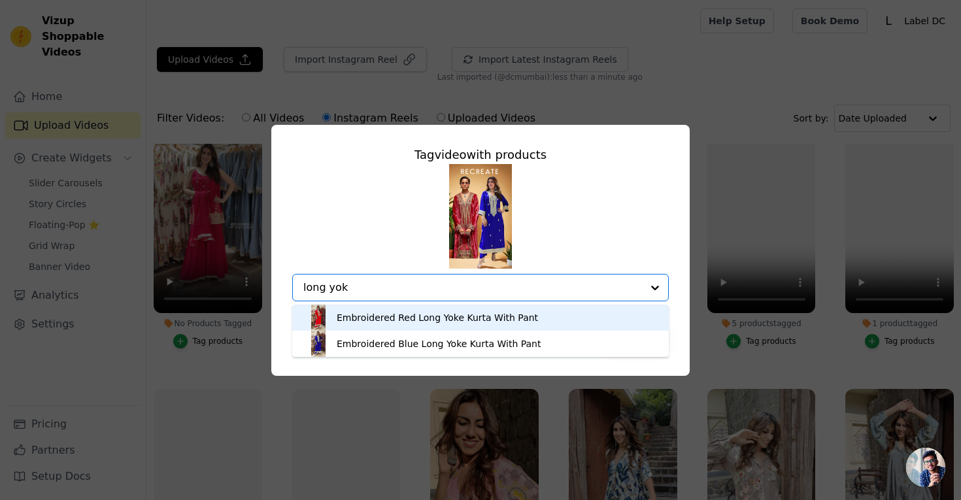
type input "long yoke"
click at [425, 319] on div "Embroidered Red Long Yoke Kurta With Pant" at bounding box center [437, 317] width 201 height 13
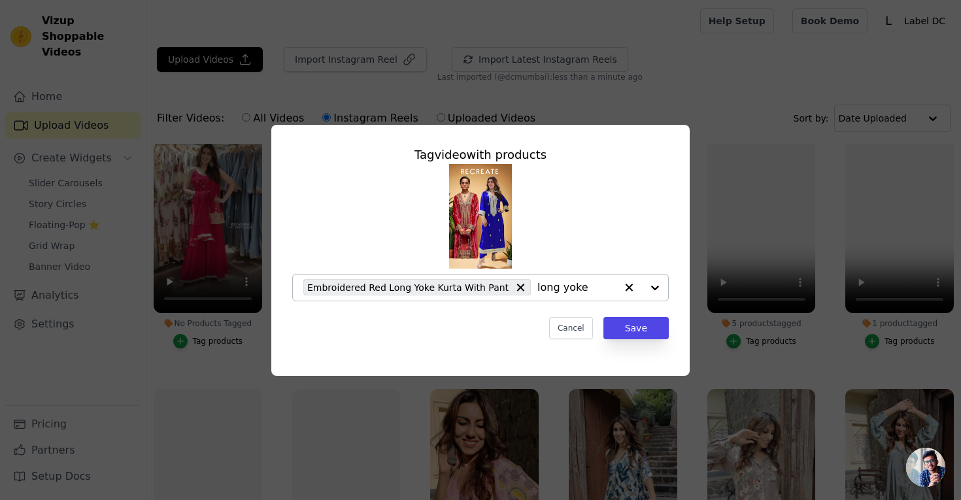
click at [540, 286] on input "long yoke" at bounding box center [576, 287] width 78 height 12
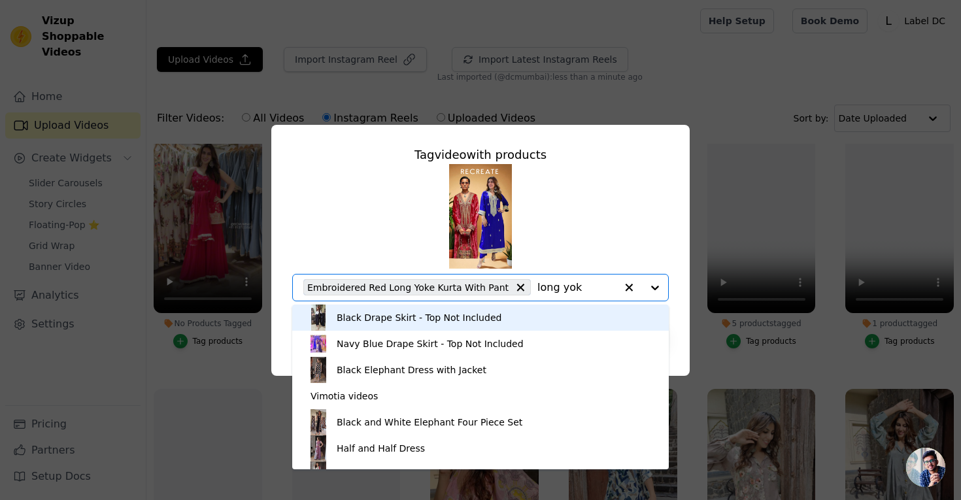
type input "long yoke"
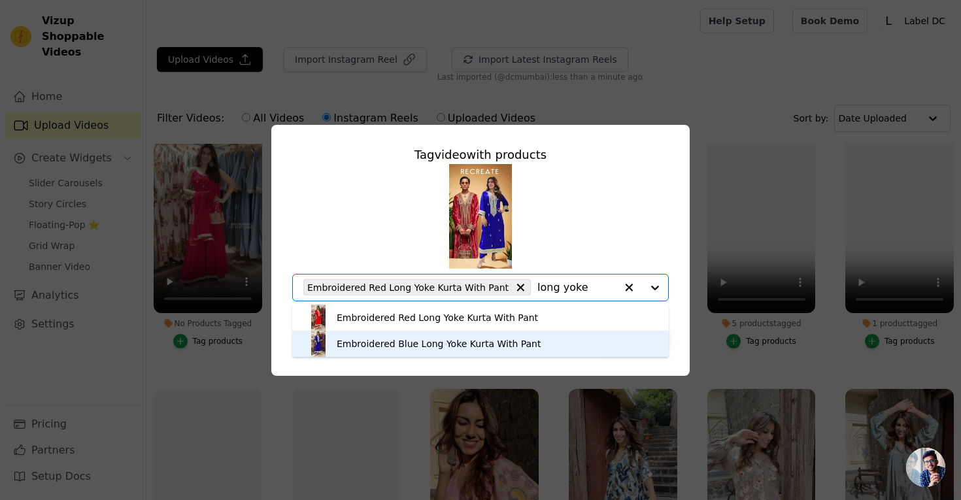
click at [533, 348] on div "Embroidered Blue Long Yoke Kurta With Pant" at bounding box center [480, 344] width 350 height 26
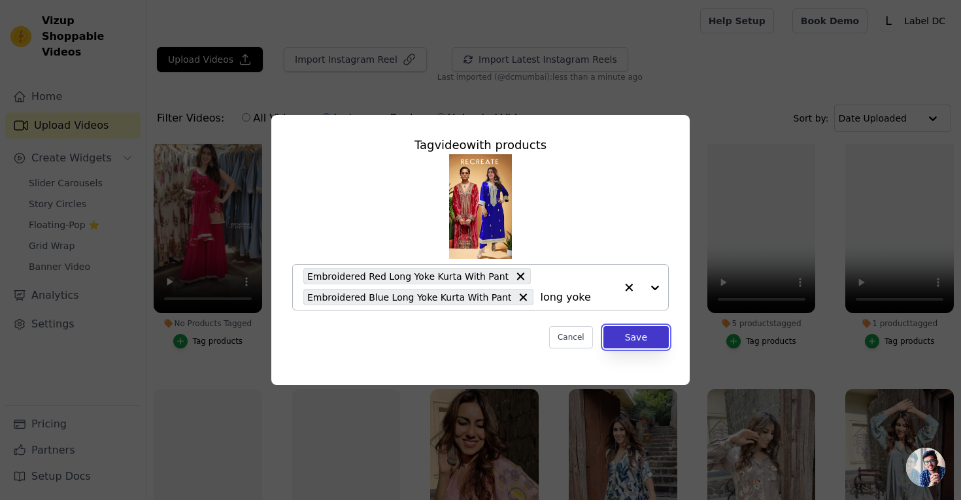
click at [629, 336] on button "Save" at bounding box center [635, 337] width 65 height 22
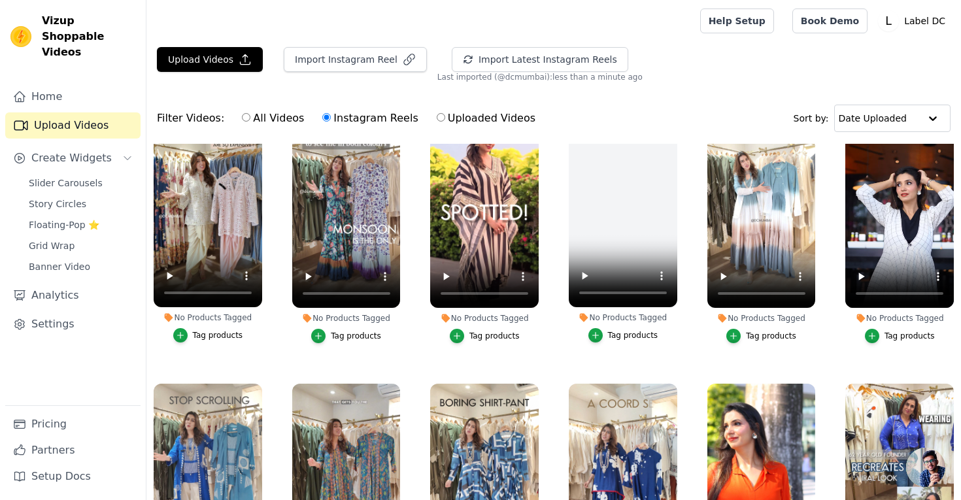
scroll to position [0, 0]
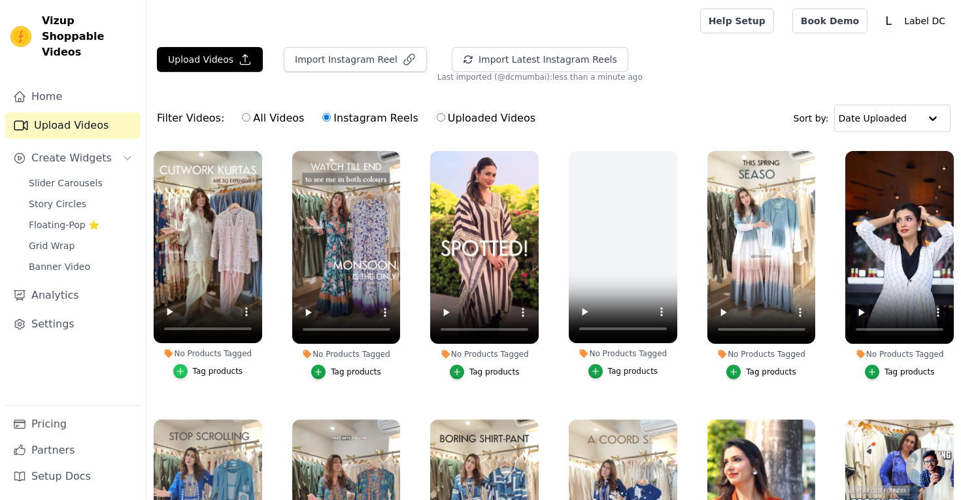
click at [180, 370] on icon "button" at bounding box center [180, 372] width 6 height 6
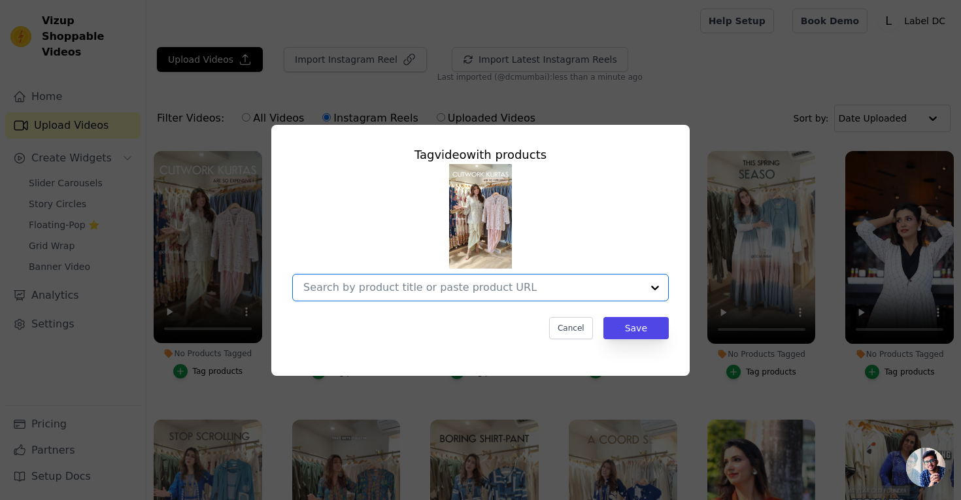
click at [406, 286] on input "No Products Tagged Tag video with products Option undefined, selected. Select i…" at bounding box center [472, 287] width 338 height 12
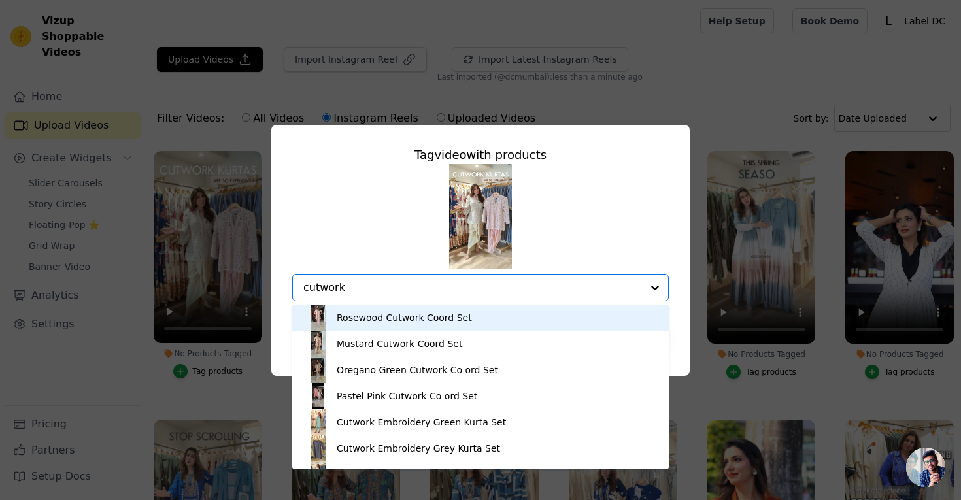
type input "cutwork"
click at [572, 227] on div "Rosewood Cutwork Coord Set Mustard Cutwork Coord Set Oregano Green Cutwork Co o…" at bounding box center [480, 232] width 376 height 137
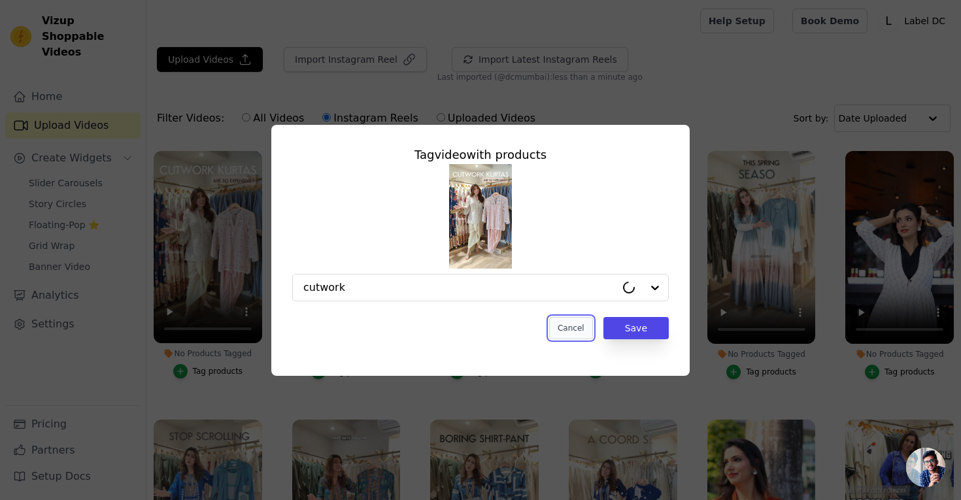
click at [567, 329] on button "Cancel" at bounding box center [571, 328] width 44 height 22
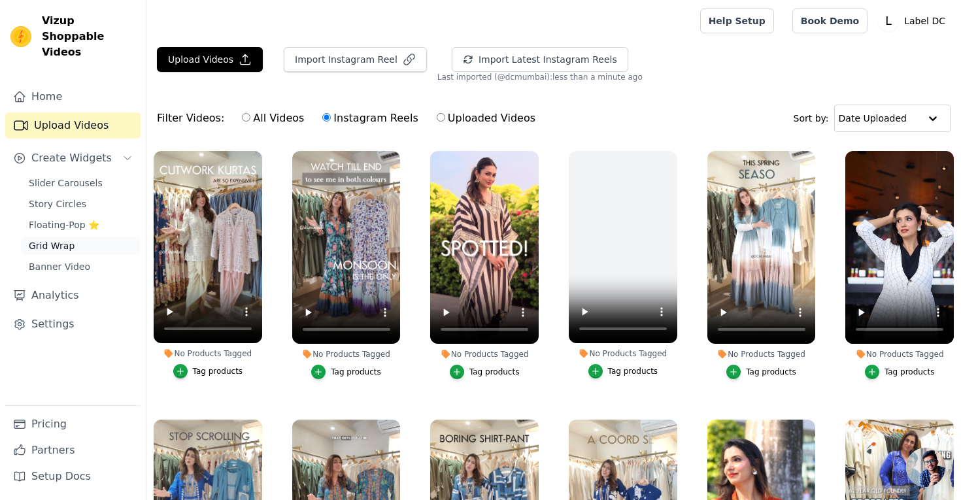
click at [65, 239] on span "Grid Wrap" at bounding box center [52, 245] width 46 height 13
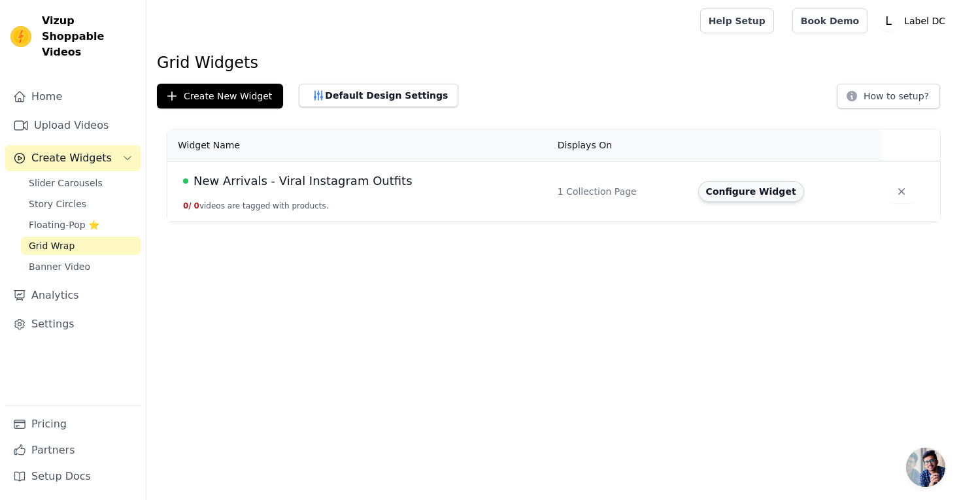
click at [766, 195] on button "Configure Widget" at bounding box center [751, 191] width 106 height 21
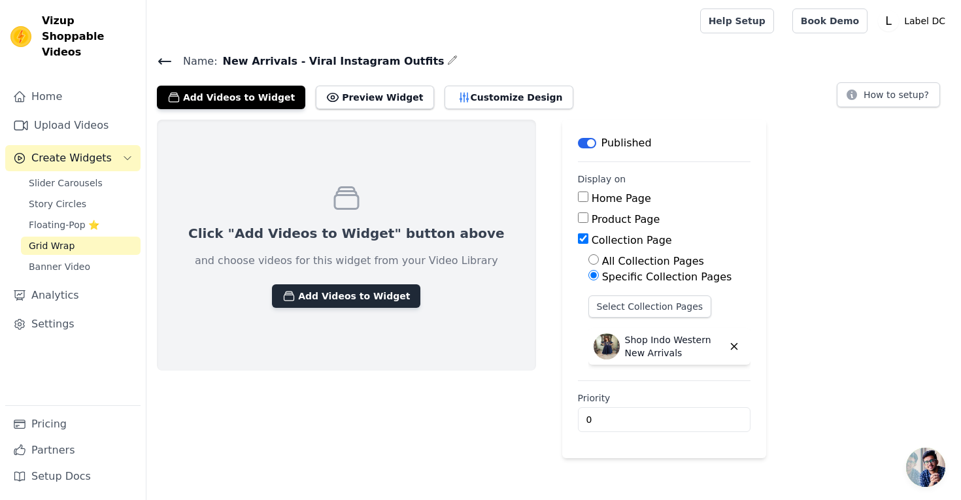
click at [328, 297] on button "Add Videos to Widget" at bounding box center [346, 296] width 148 height 24
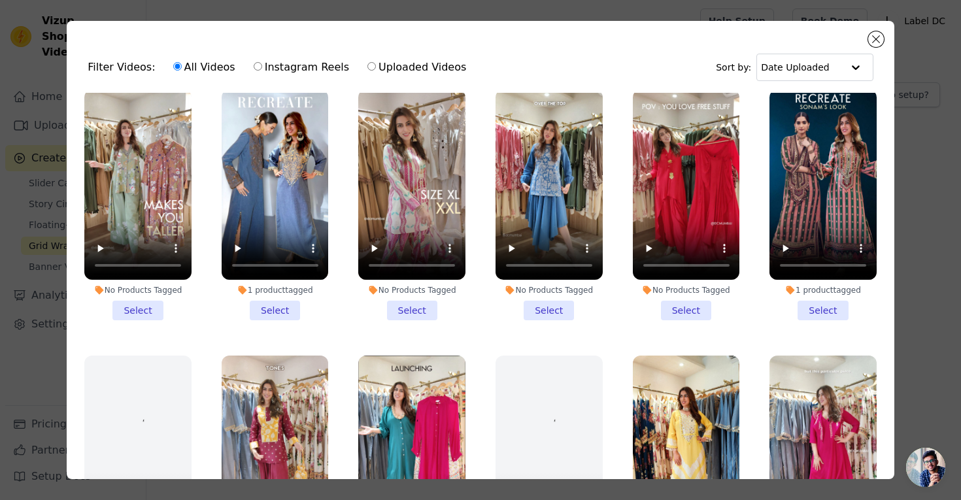
scroll to position [1076, 0]
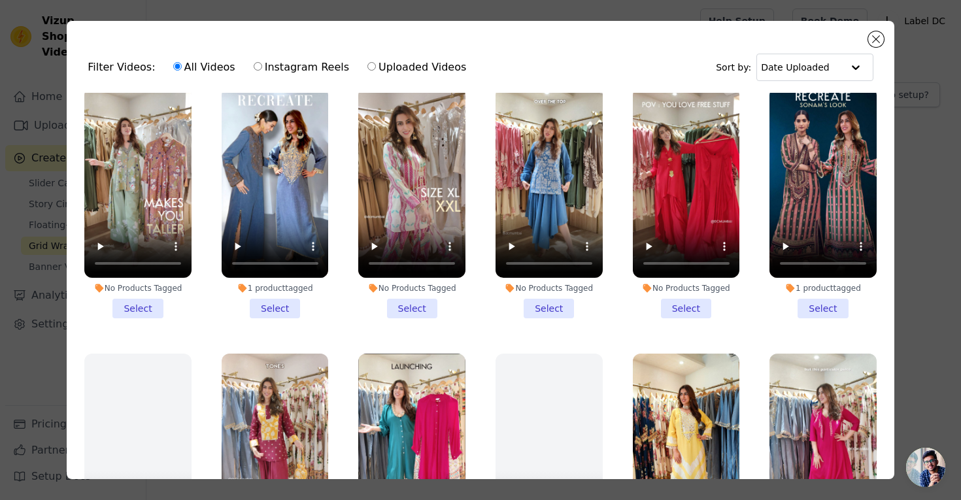
click at [831, 310] on li "1 product tagged Select" at bounding box center [822, 203] width 107 height 231
click at [0, 0] on input "1 product tagged Select" at bounding box center [0, 0] width 0 height 0
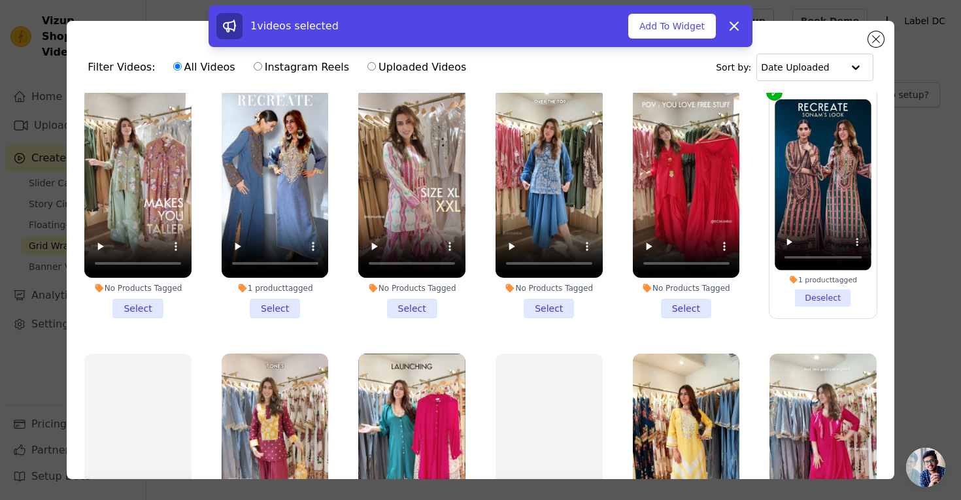
click at [284, 307] on li "1 product tagged Select" at bounding box center [275, 203] width 107 height 231
click at [0, 0] on input "1 product tagged Select" at bounding box center [0, 0] width 0 height 0
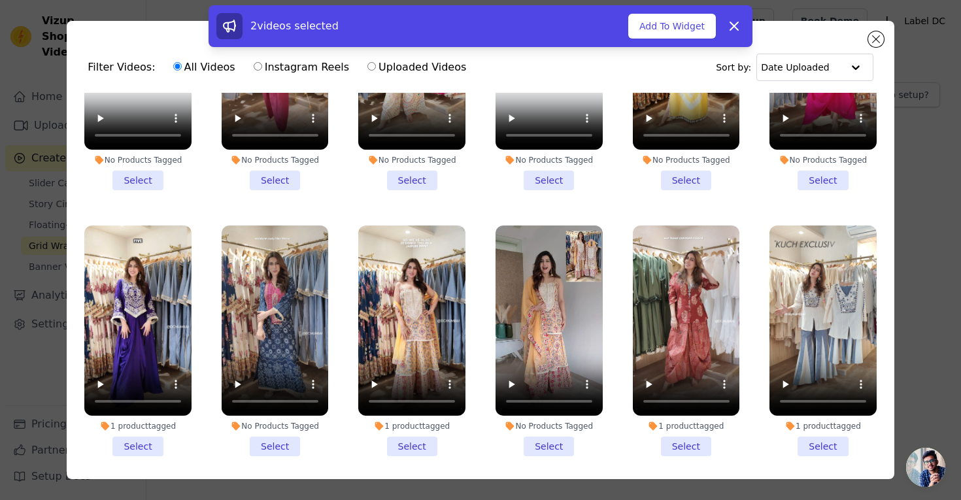
scroll to position [1471, 0]
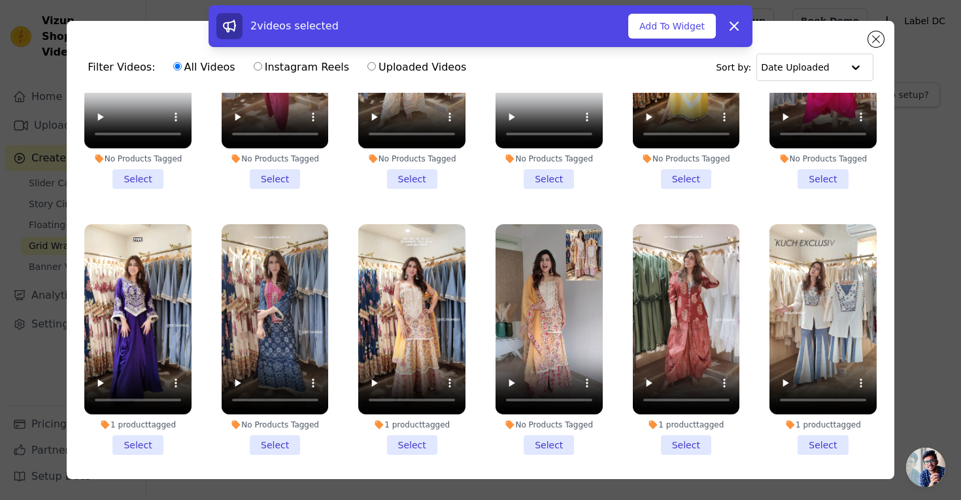
click at [427, 448] on li "1 product tagged Select" at bounding box center [411, 339] width 107 height 231
click at [0, 0] on input "1 product tagged Select" at bounding box center [0, 0] width 0 height 0
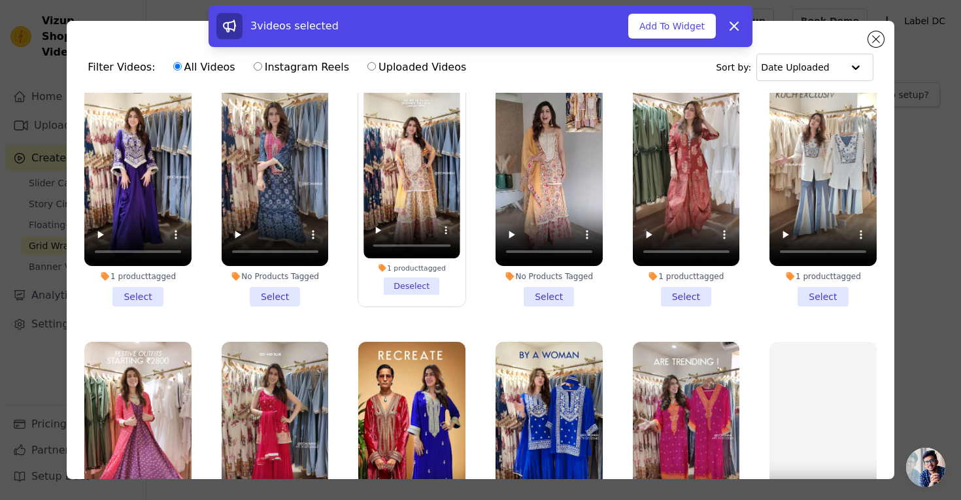
scroll to position [1584, 0]
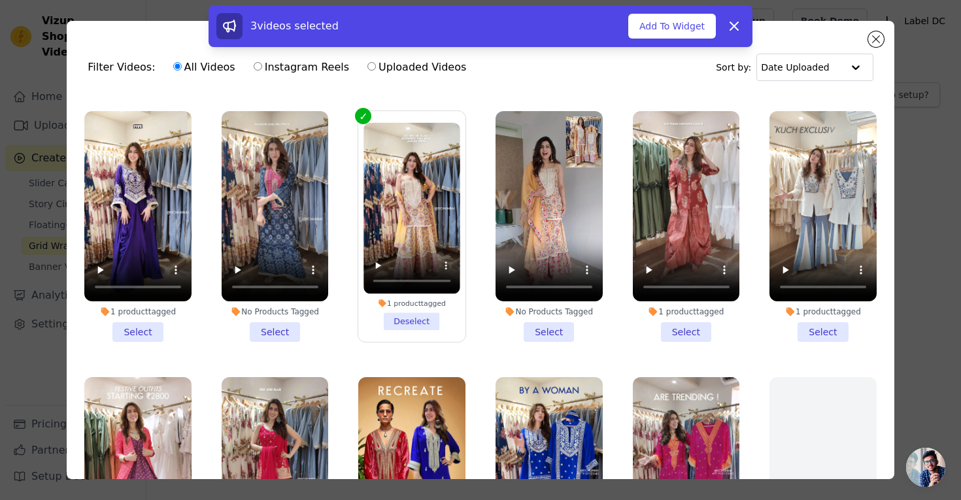
click at [825, 333] on li "1 product tagged Select" at bounding box center [822, 226] width 107 height 231
click at [0, 0] on input "1 product tagged Select" at bounding box center [0, 0] width 0 height 0
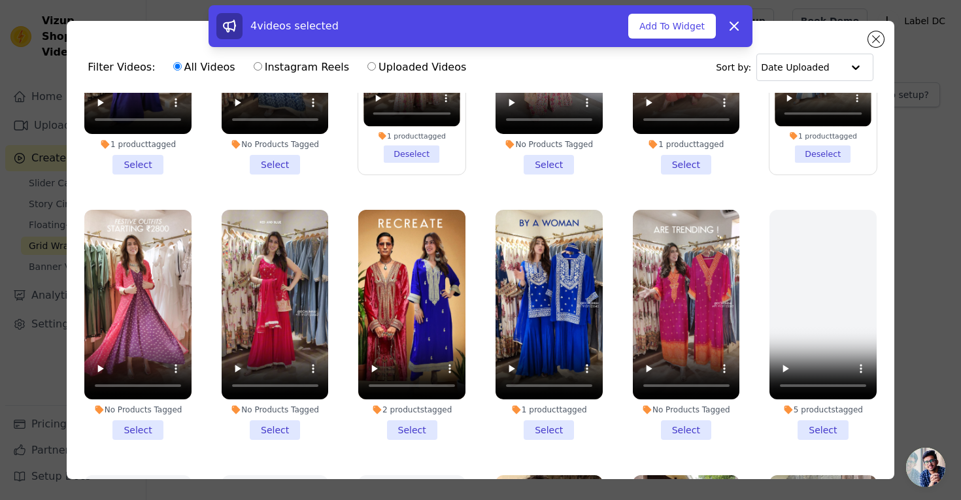
scroll to position [1774, 0]
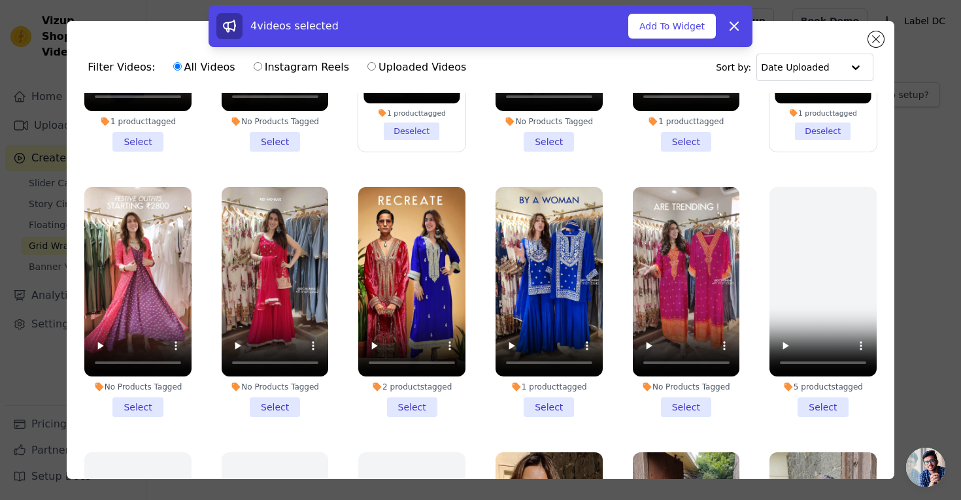
click at [546, 404] on li "1 product tagged Select" at bounding box center [548, 302] width 107 height 231
click at [0, 0] on input "1 product tagged Select" at bounding box center [0, 0] width 0 height 0
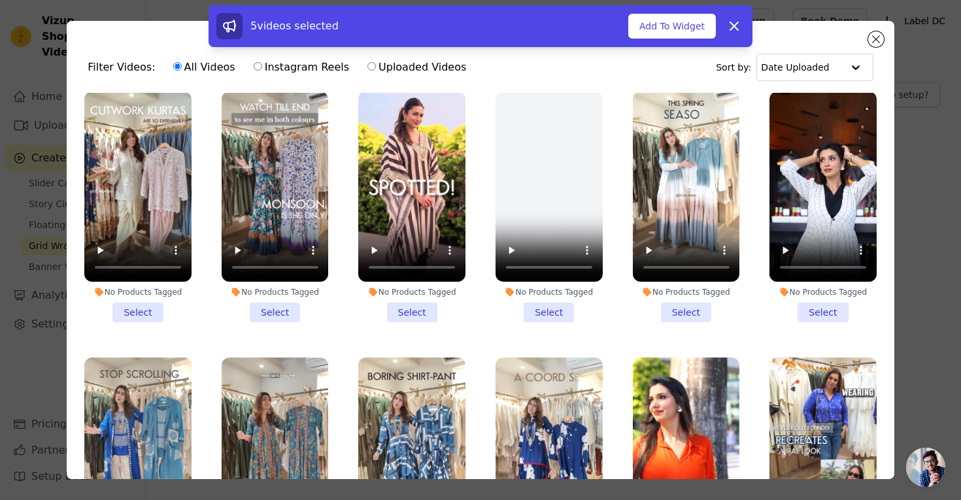
scroll to position [0, 0]
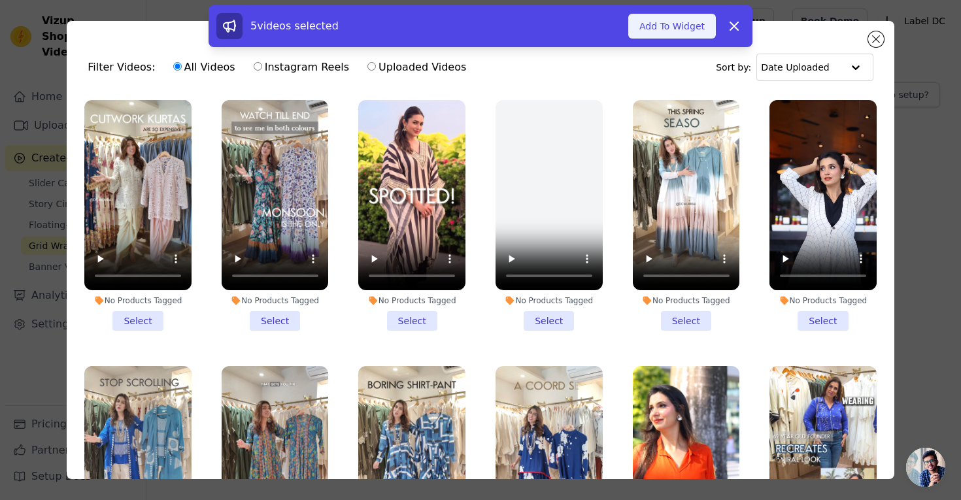
click at [684, 30] on button "Add To Widget" at bounding box center [672, 26] width 88 height 25
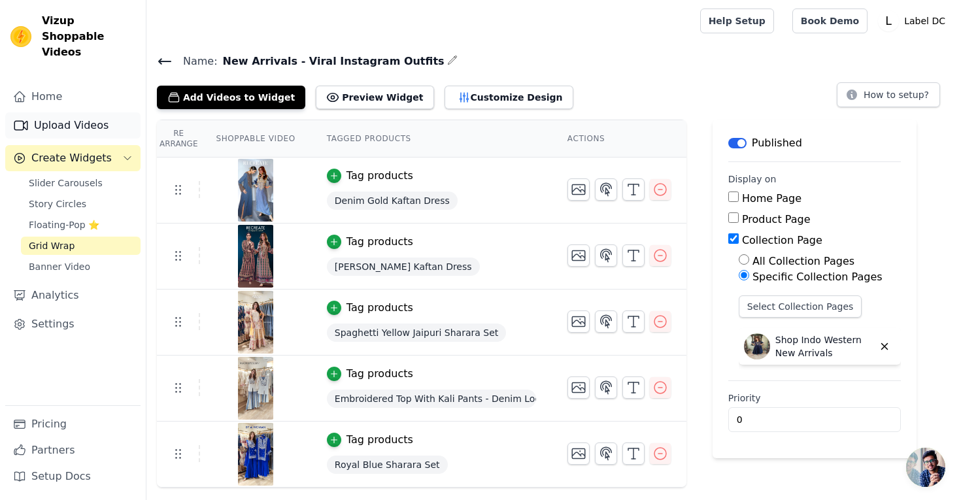
click at [70, 116] on link "Upload Videos" at bounding box center [72, 125] width 135 height 26
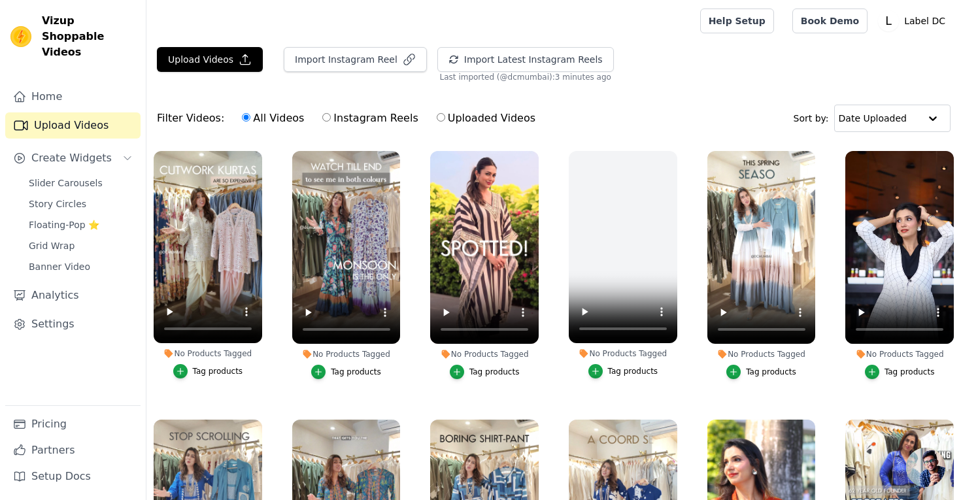
click at [374, 119] on label "Instagram Reels" at bounding box center [369, 118] width 97 height 17
click at [331, 119] on input "Instagram Reels" at bounding box center [326, 117] width 8 height 8
radio input "true"
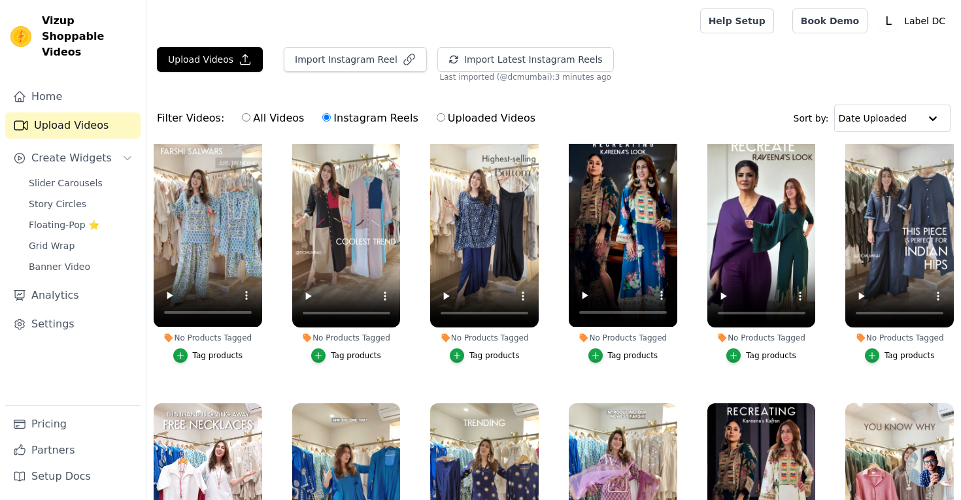
scroll to position [555, 0]
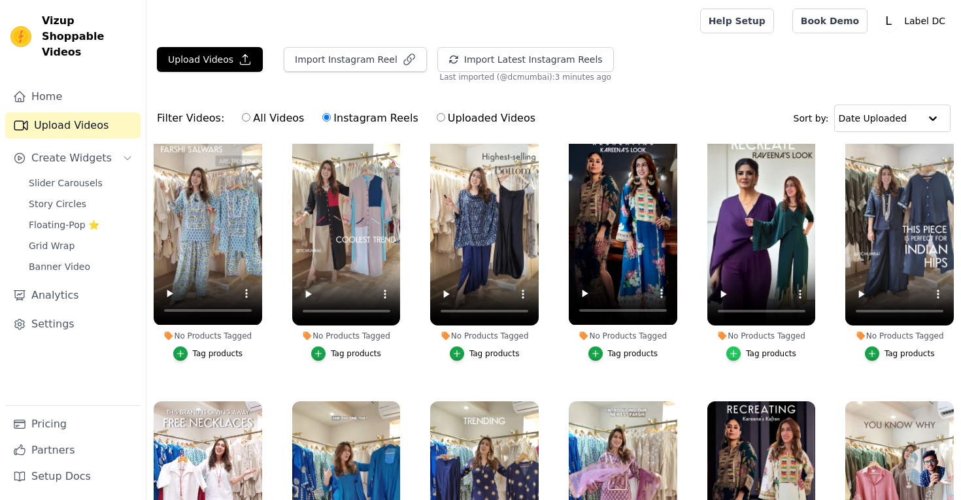
click at [734, 353] on icon "button" at bounding box center [733, 353] width 9 height 9
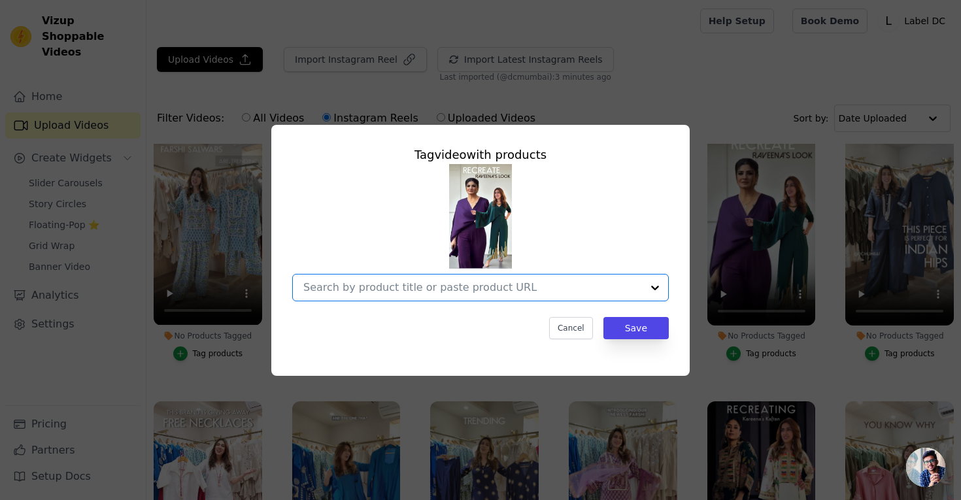
click at [455, 287] on input "No Products Tagged Tag video with products Option undefined, selected. Select i…" at bounding box center [472, 287] width 338 height 12
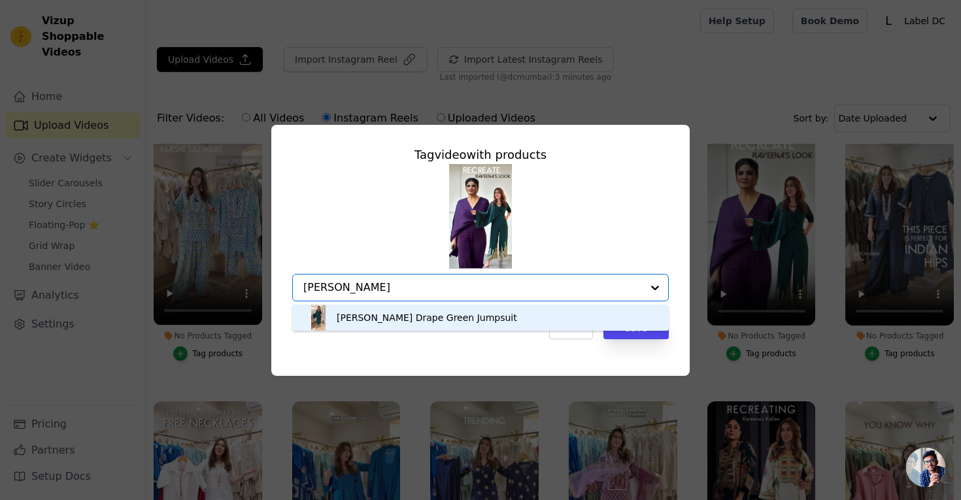
type input "[PERSON_NAME]"
click at [489, 316] on div "[PERSON_NAME] Drape Green Jumpsuit" at bounding box center [480, 317] width 350 height 26
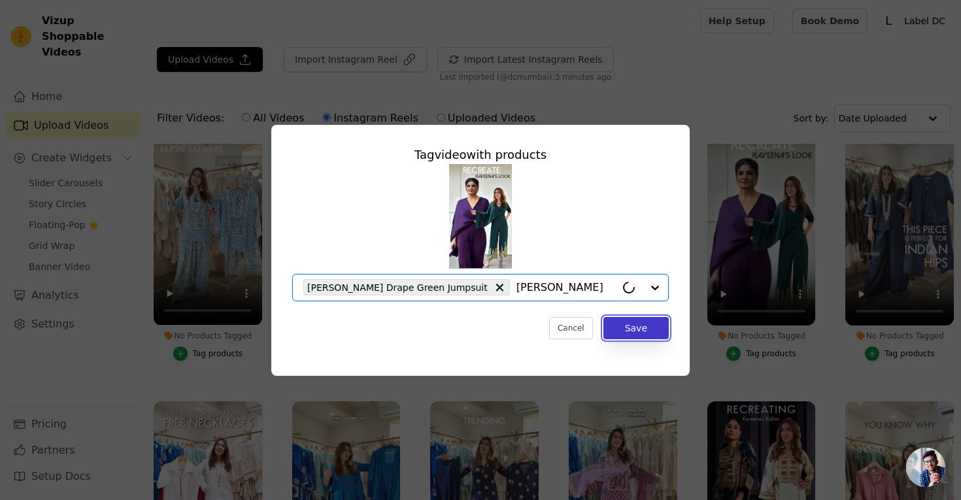
click at [619, 333] on button "Save" at bounding box center [635, 328] width 65 height 22
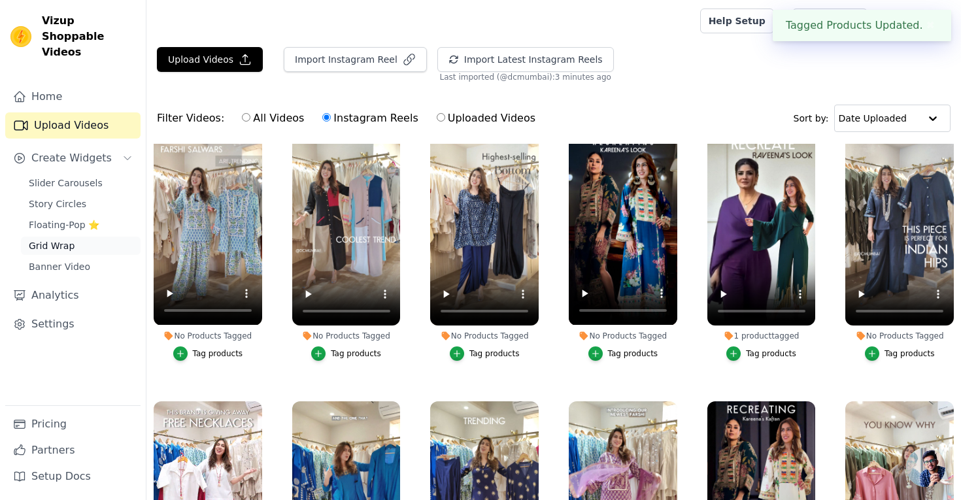
click at [54, 239] on span "Grid Wrap" at bounding box center [52, 245] width 46 height 13
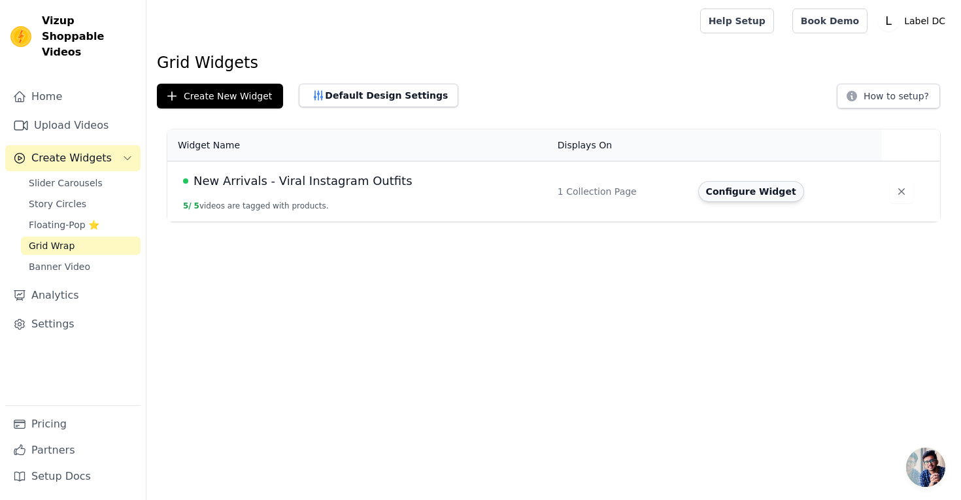
click at [718, 188] on button "Configure Widget" at bounding box center [751, 191] width 106 height 21
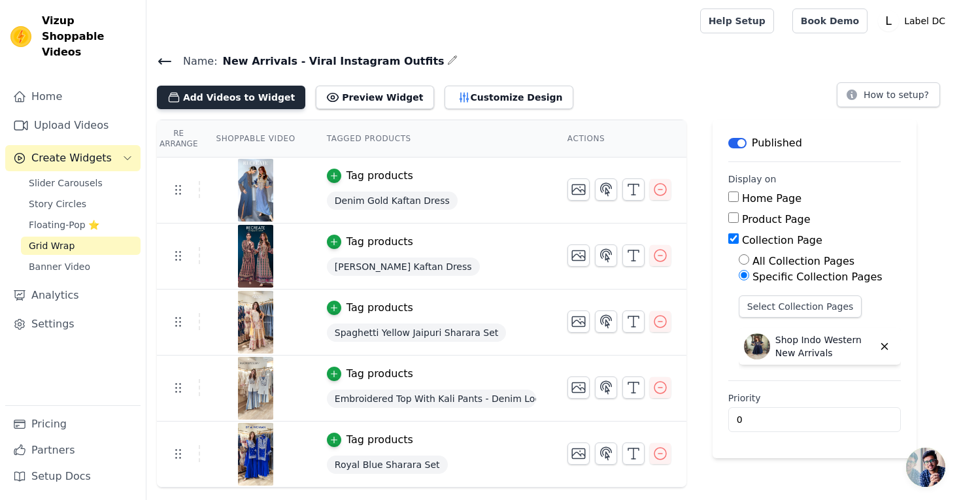
click at [242, 99] on button "Add Videos to Widget" at bounding box center [231, 98] width 148 height 24
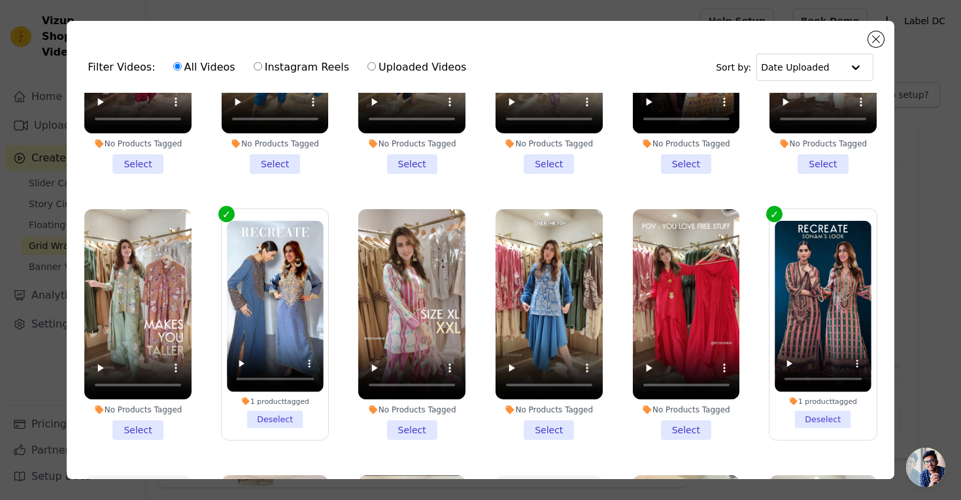
scroll to position [941, 0]
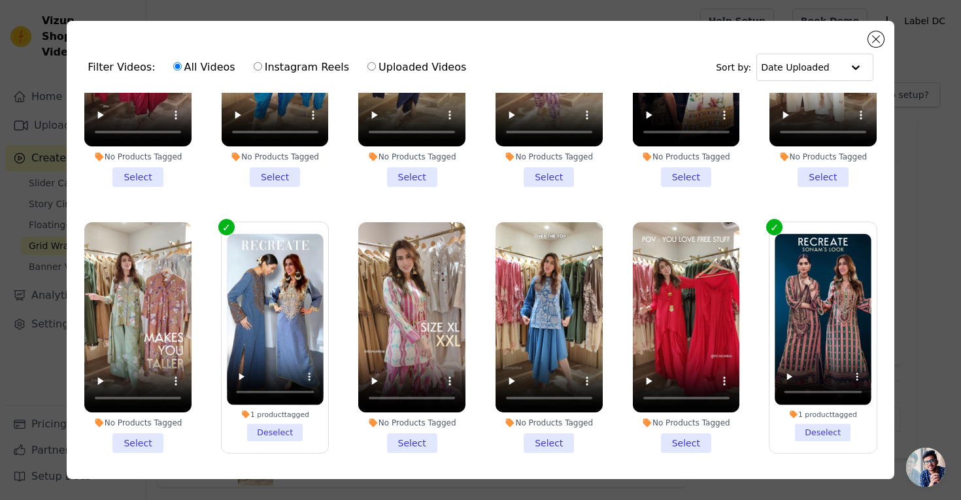
click at [295, 63] on label "Instagram Reels" at bounding box center [301, 67] width 97 height 17
click at [262, 63] on input "Instagram Reels" at bounding box center [258, 66] width 8 height 8
radio input "true"
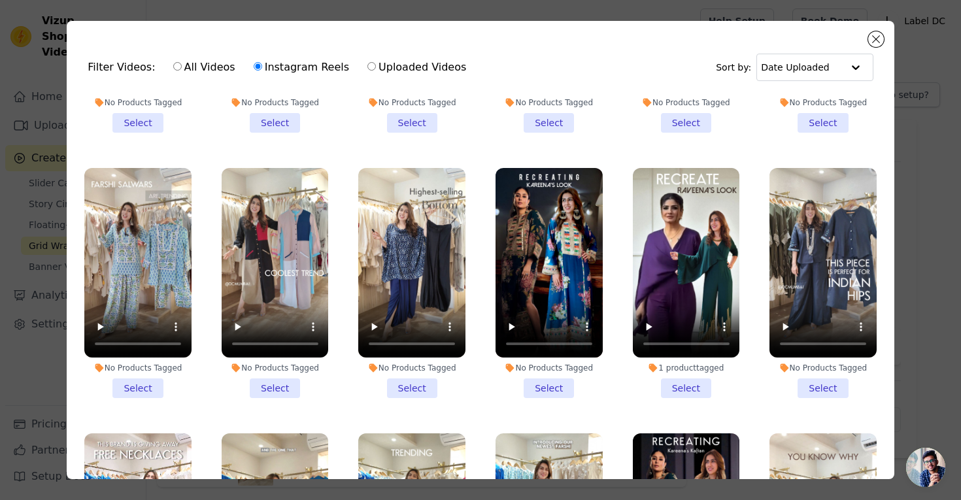
scroll to position [461, 0]
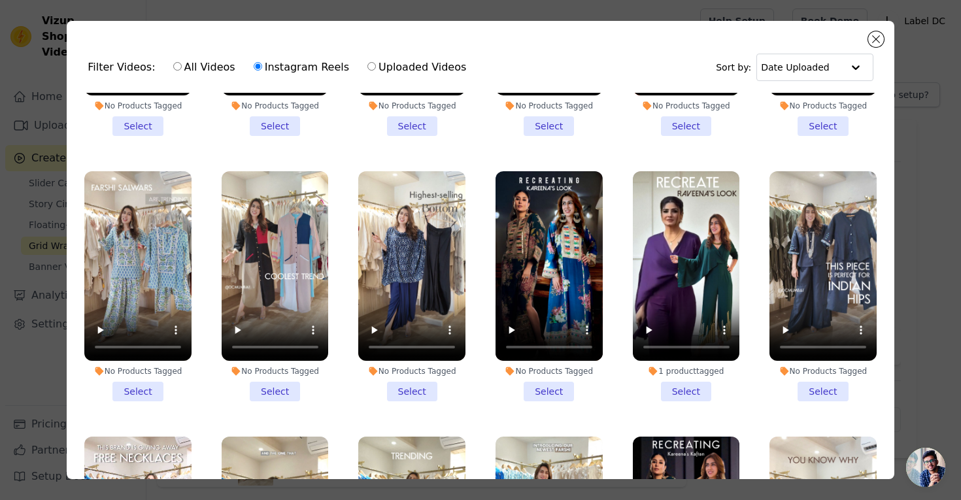
click at [697, 387] on li "1 product tagged Select" at bounding box center [685, 286] width 107 height 231
click at [0, 0] on input "1 product tagged Select" at bounding box center [0, 0] width 0 height 0
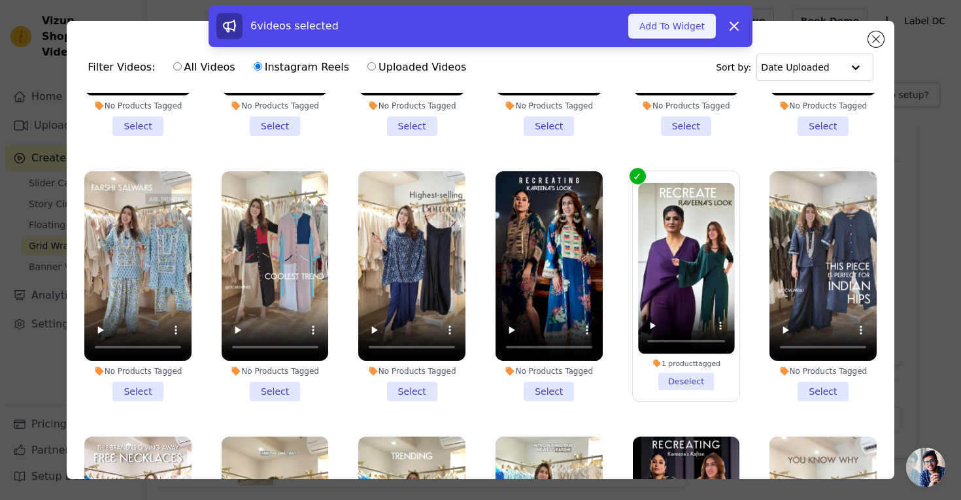
click at [655, 29] on button "Add To Widget" at bounding box center [672, 26] width 88 height 25
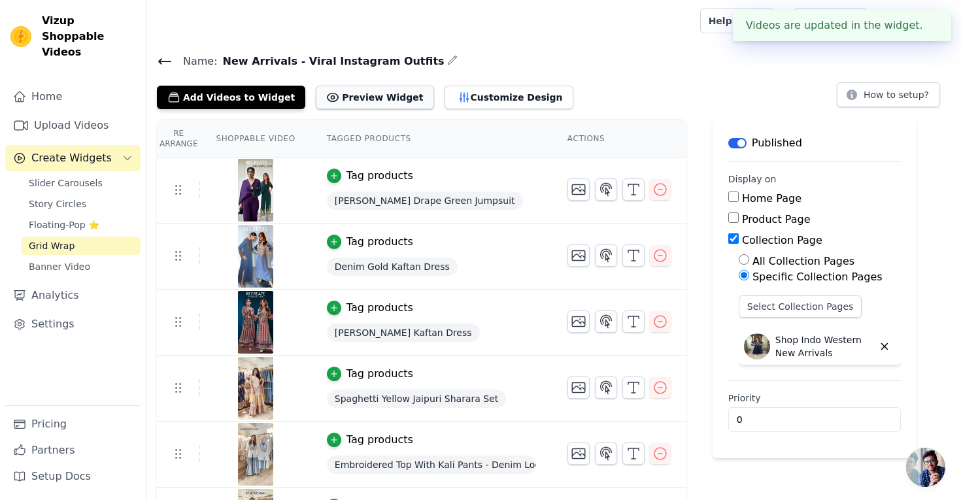
click at [365, 104] on button "Preview Widget" at bounding box center [375, 98] width 118 height 24
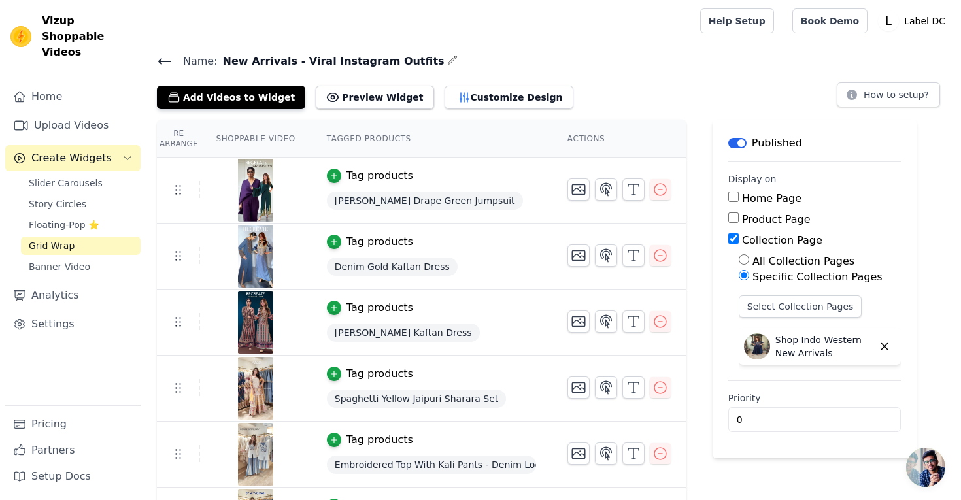
click at [742, 146] on button "Label" at bounding box center [737, 143] width 18 height 10
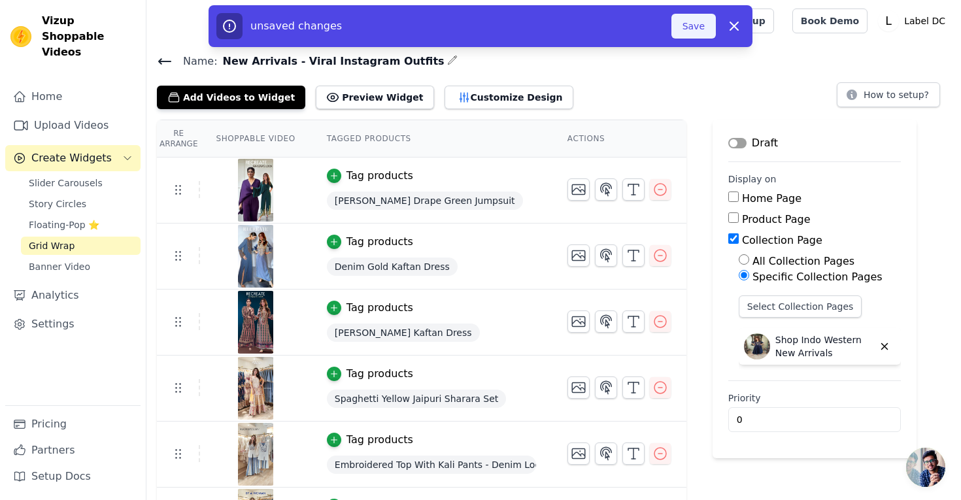
click at [689, 34] on button "Save" at bounding box center [693, 26] width 44 height 25
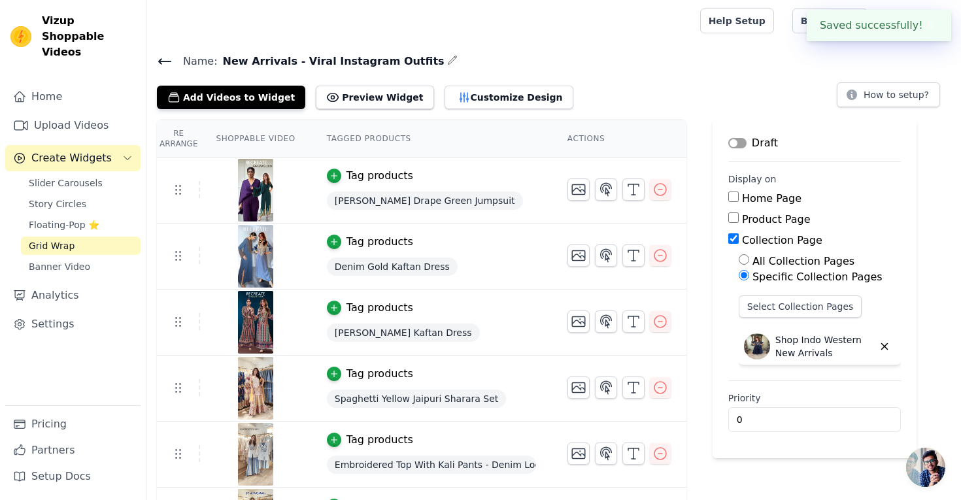
click at [698, 120] on div "Re Arrange Shoppable Video Tagged Products Actions Tag products [PERSON_NAME] D…" at bounding box center [553, 337] width 814 height 434
click at [68, 84] on link "Home" at bounding box center [72, 97] width 135 height 26
